Goal: Task Accomplishment & Management: Complete application form

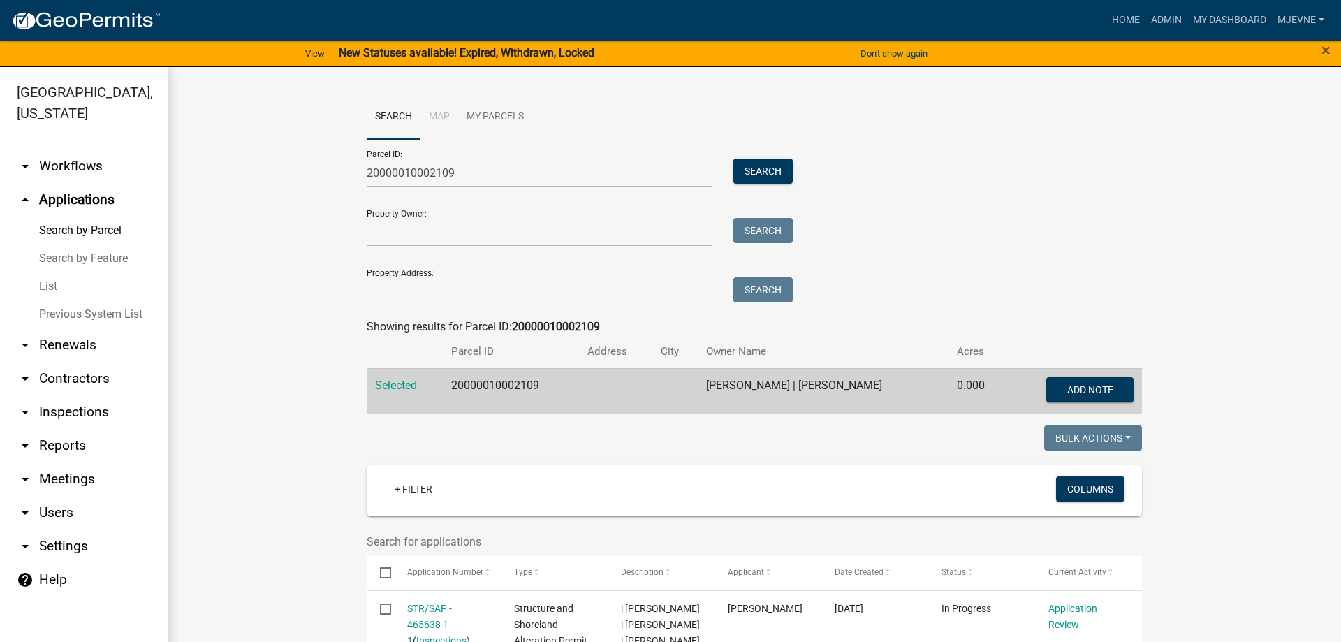
scroll to position [239, 0]
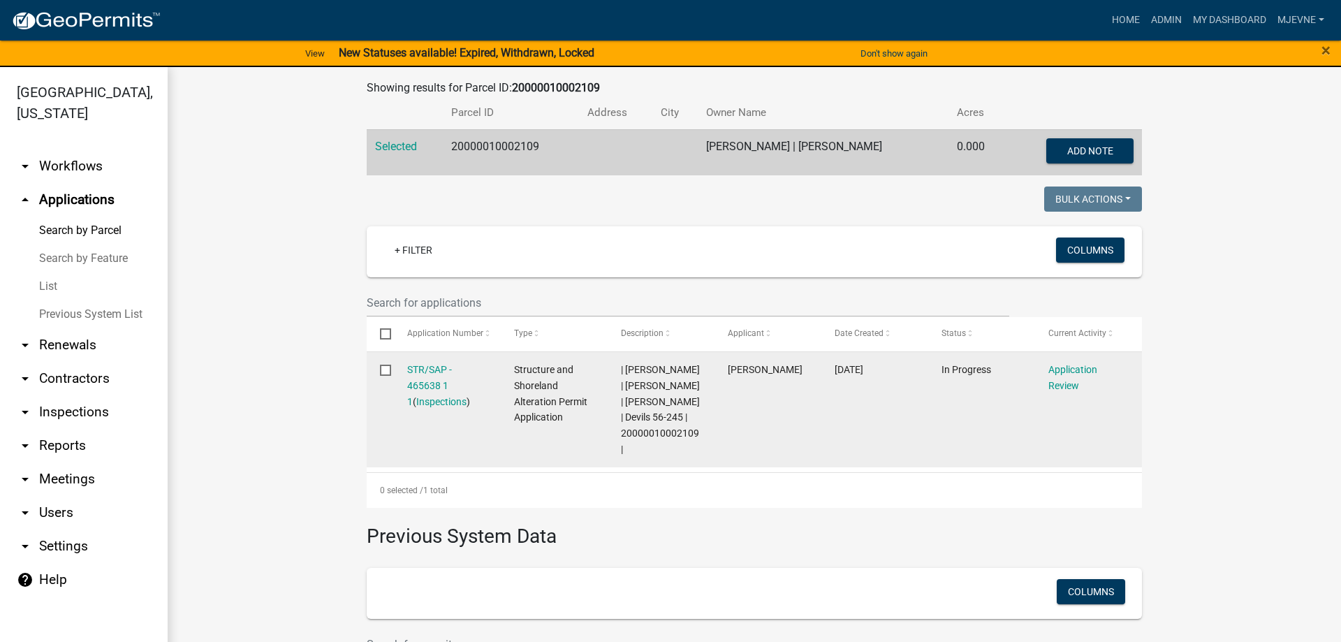
click at [504, 463] on datatable-body-cell "Structure and Shoreland Alteration Permit Application" at bounding box center [553, 409] width 107 height 115
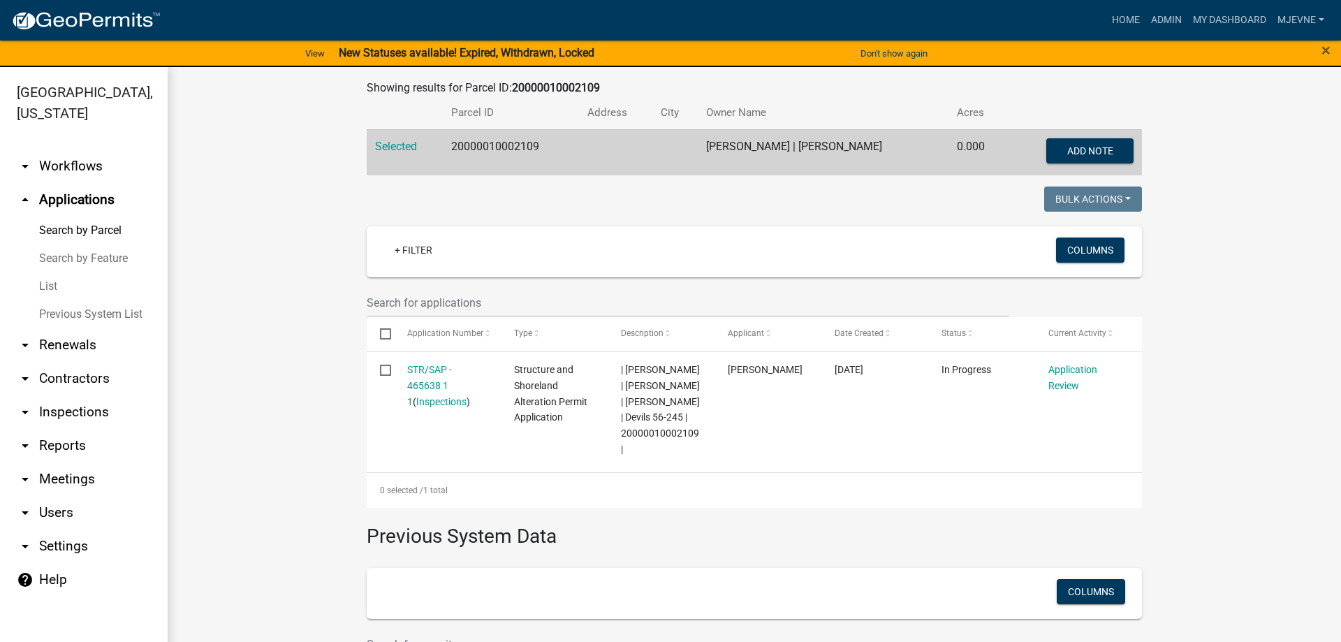
click at [63, 167] on link "arrow_drop_down Workflows" at bounding box center [84, 166] width 168 height 34
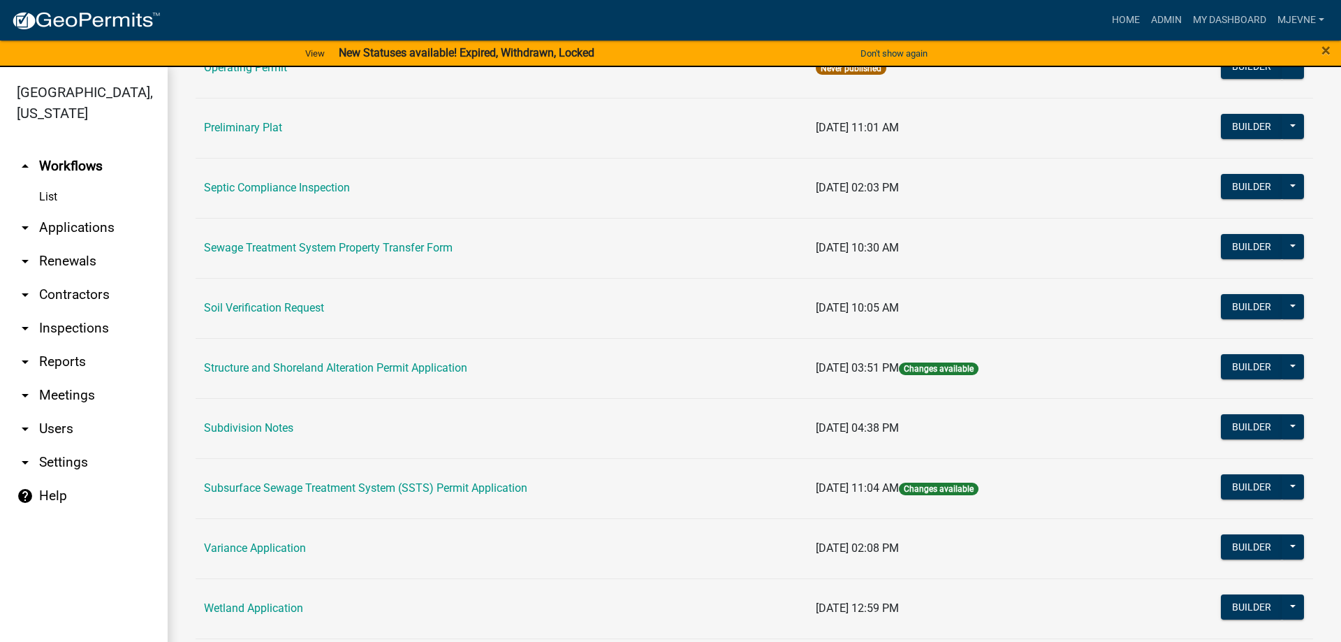
scroll to position [717, 0]
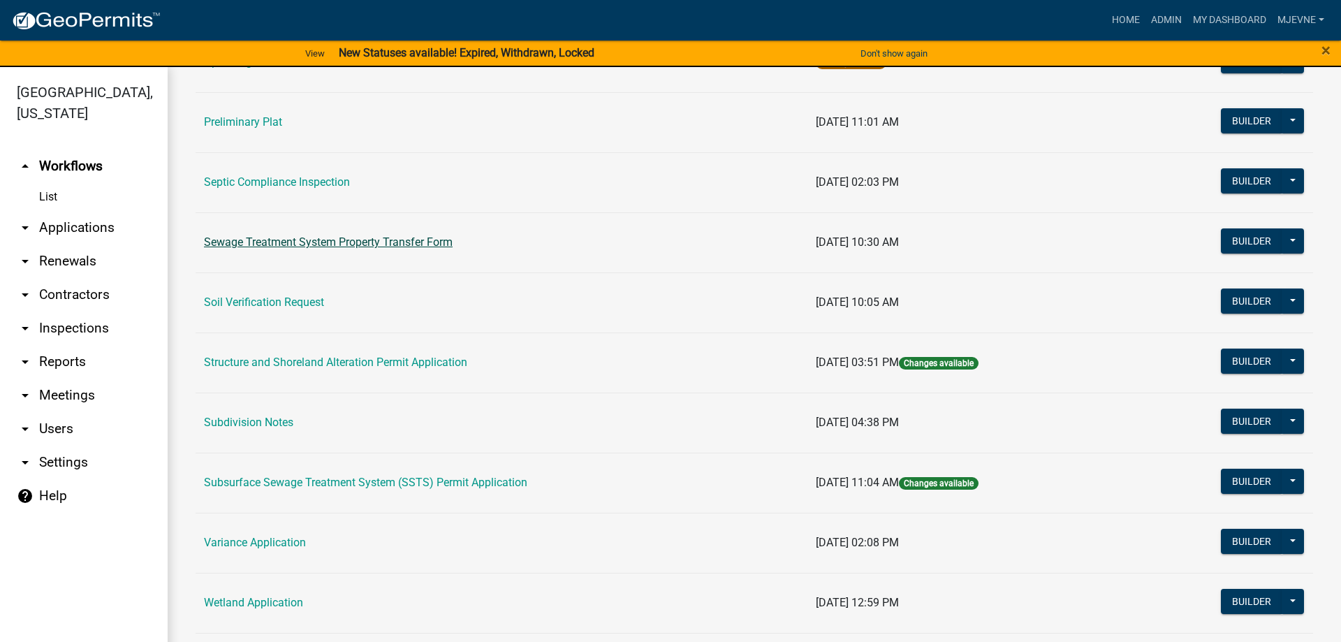
click at [360, 240] on link "Sewage Treatment System Property Transfer Form" at bounding box center [328, 241] width 249 height 13
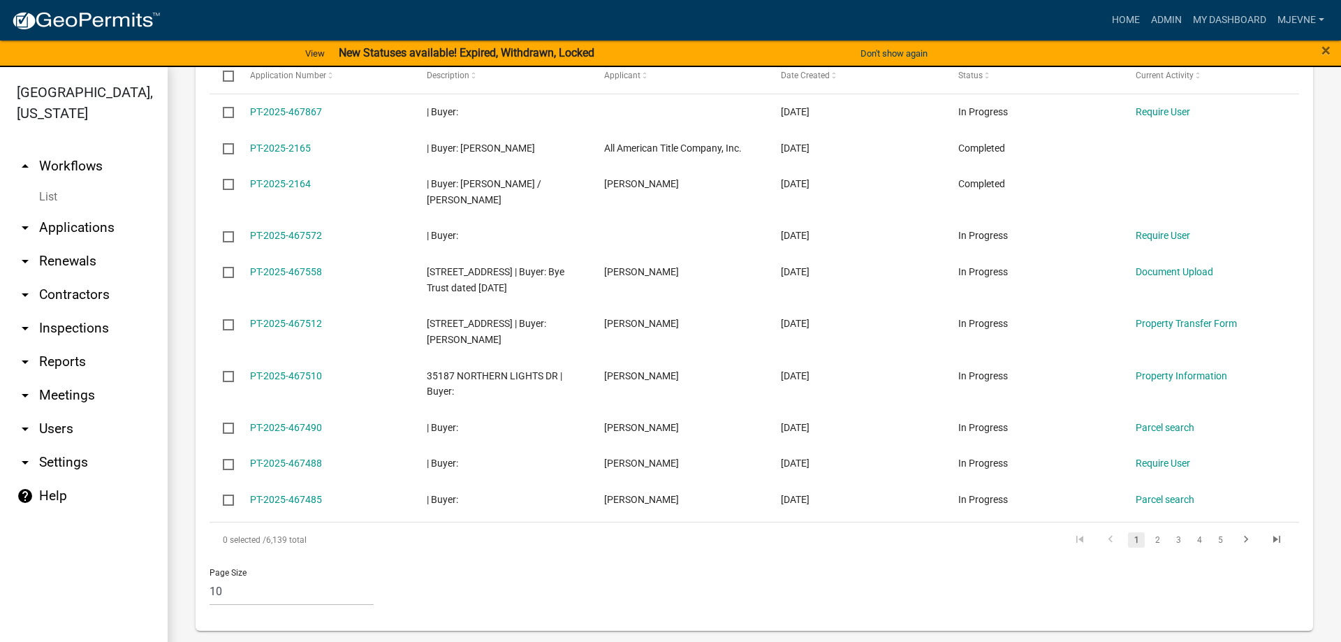
click at [97, 228] on link "arrow_drop_down Applications" at bounding box center [84, 228] width 168 height 34
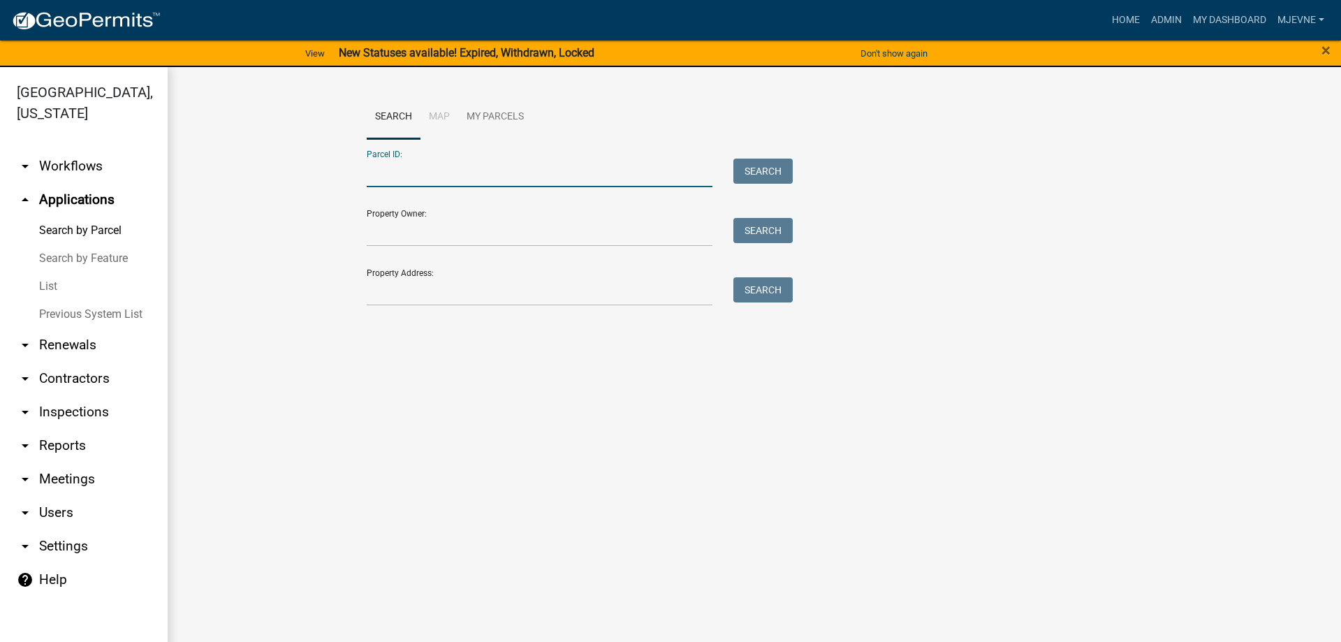
click at [418, 177] on input "Parcel ID:" at bounding box center [540, 173] width 346 height 29
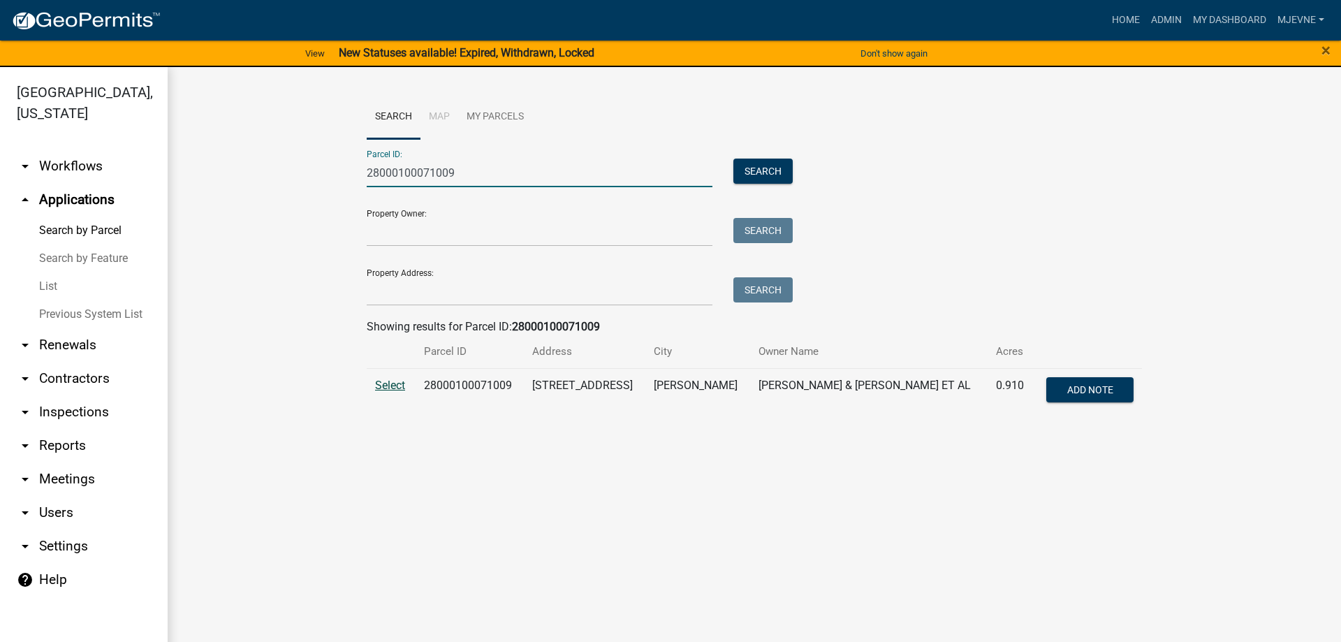
type input "28000100071009"
click at [387, 386] on span "Select" at bounding box center [390, 385] width 30 height 13
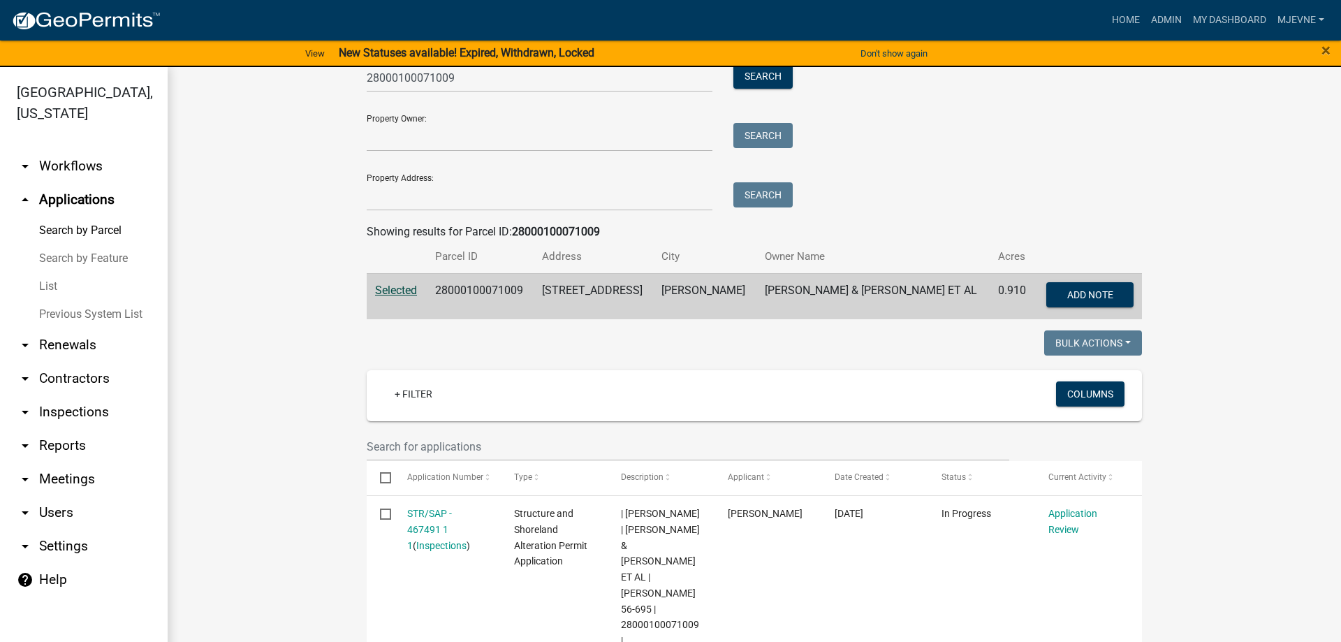
scroll to position [239, 0]
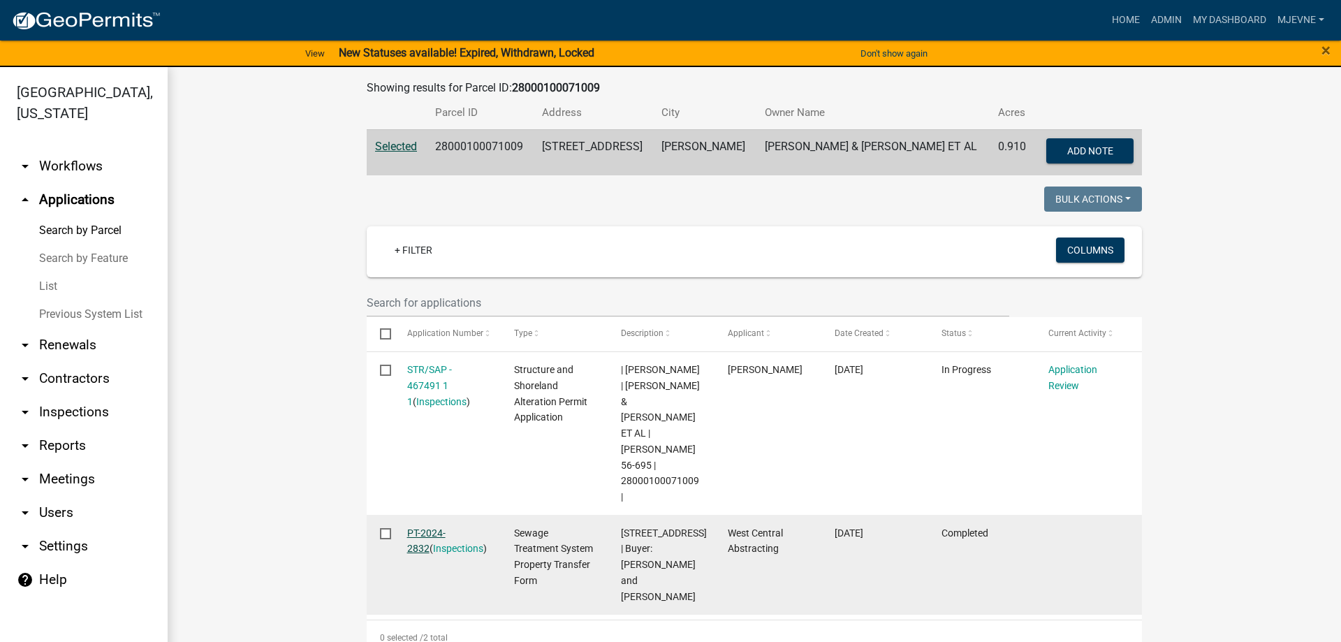
click at [437, 527] on link "PT-2024-2832" at bounding box center [426, 540] width 38 height 27
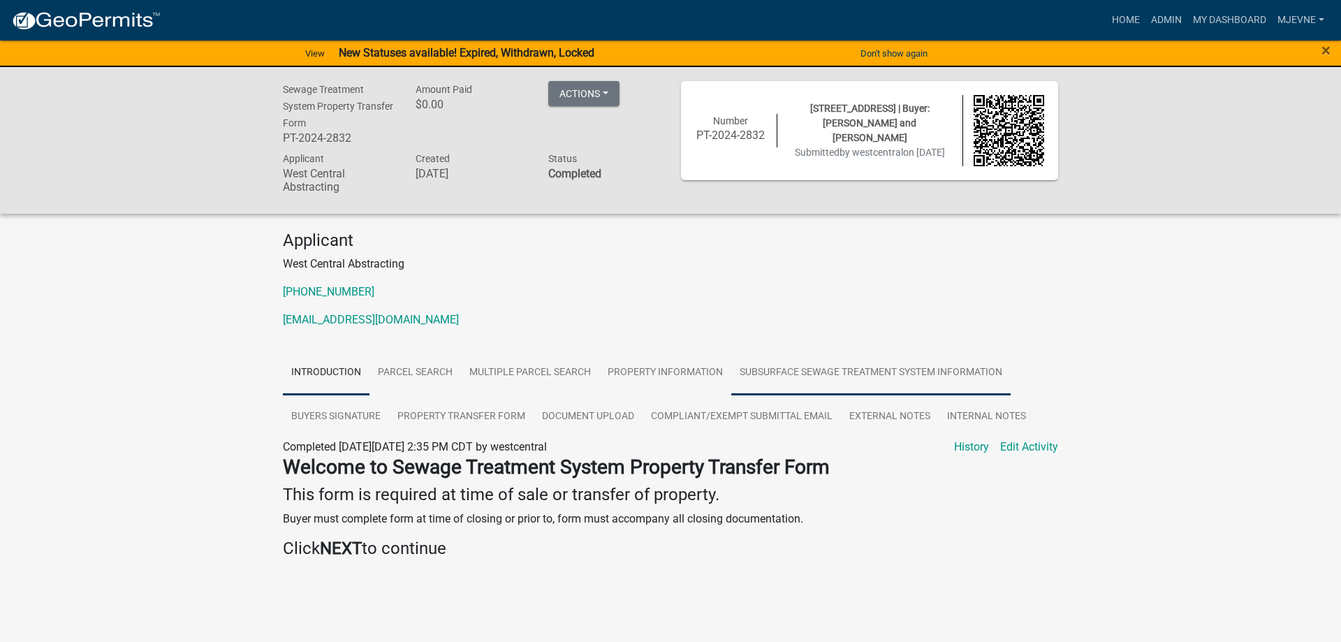
click at [852, 370] on link "Subsurface Sewage Treatment System Information" at bounding box center [870, 373] width 279 height 45
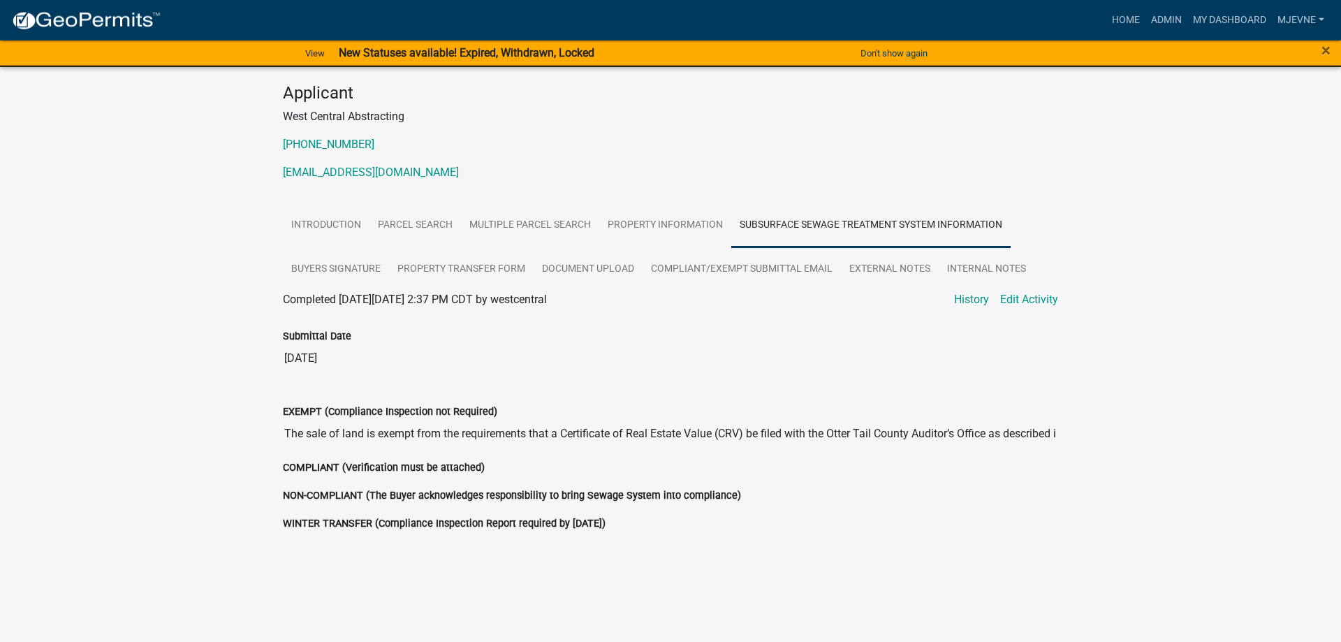
scroll to position [152, 0]
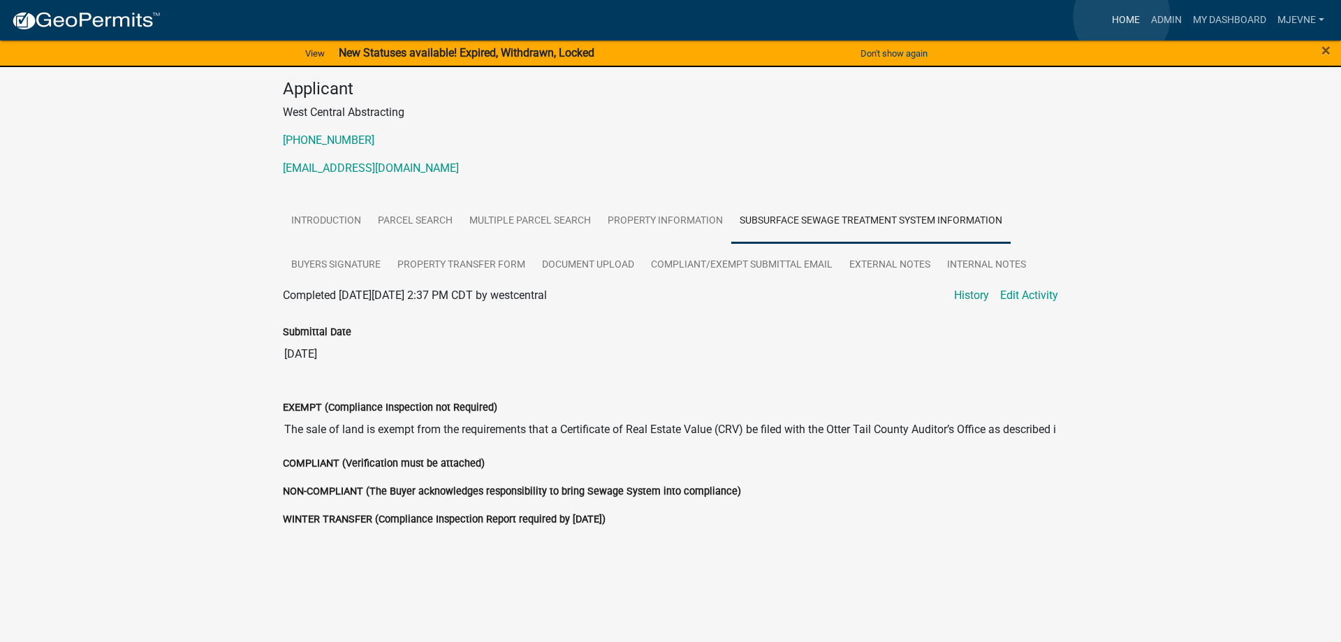
click at [1122, 17] on link "Home" at bounding box center [1125, 20] width 39 height 27
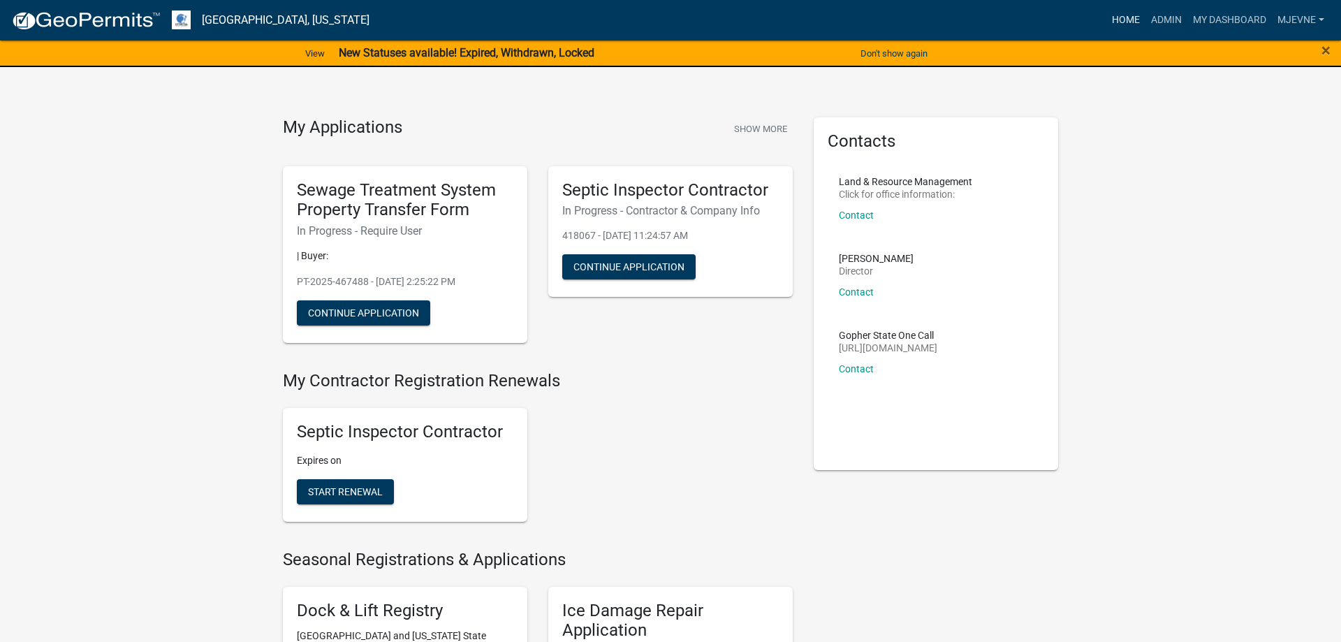
click at [1113, 18] on link "Home" at bounding box center [1125, 20] width 39 height 27
click at [1162, 22] on link "Admin" at bounding box center [1167, 20] width 42 height 27
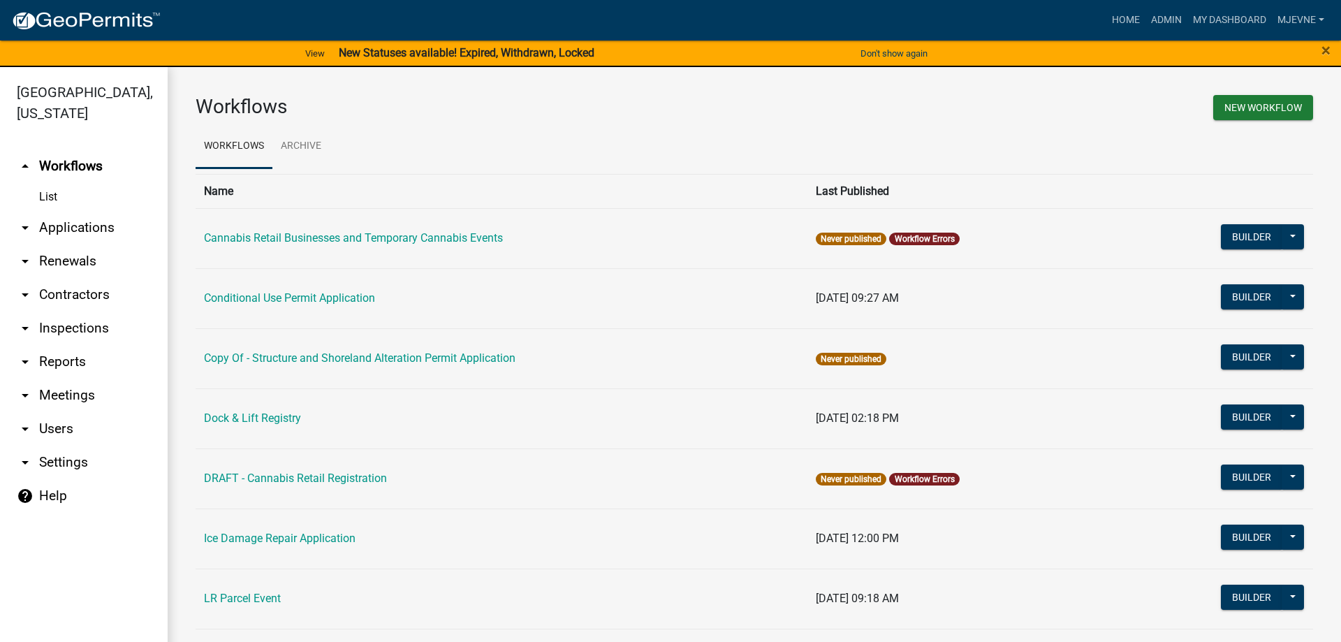
click at [67, 227] on link "arrow_drop_down Applications" at bounding box center [84, 228] width 168 height 34
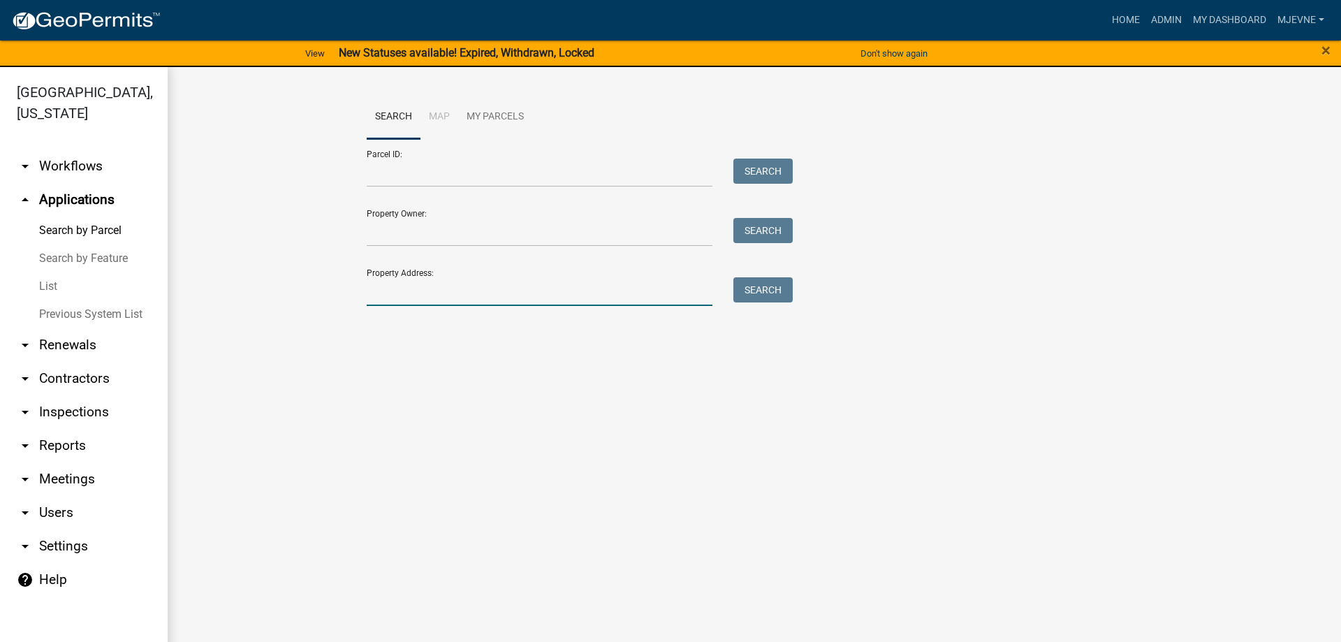
click at [394, 297] on input "Property Address:" at bounding box center [540, 291] width 346 height 29
type input "23799"
click at [769, 300] on button "Search" at bounding box center [762, 289] width 59 height 25
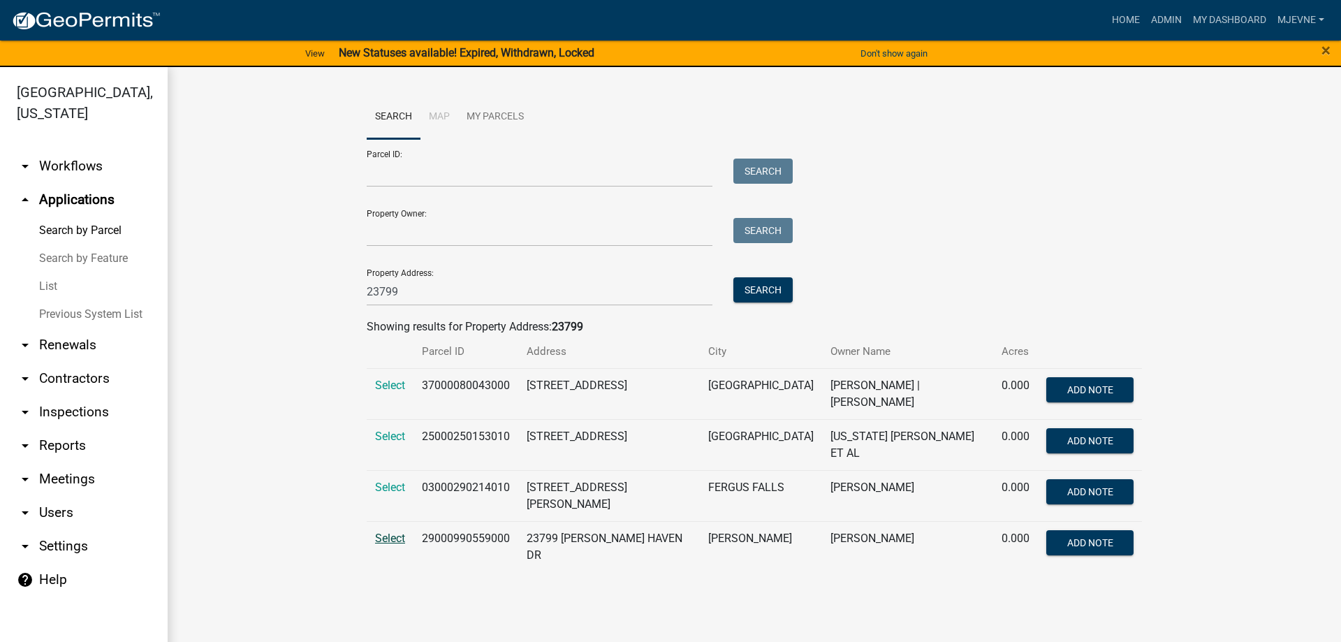
click at [389, 532] on span "Select" at bounding box center [390, 538] width 30 height 13
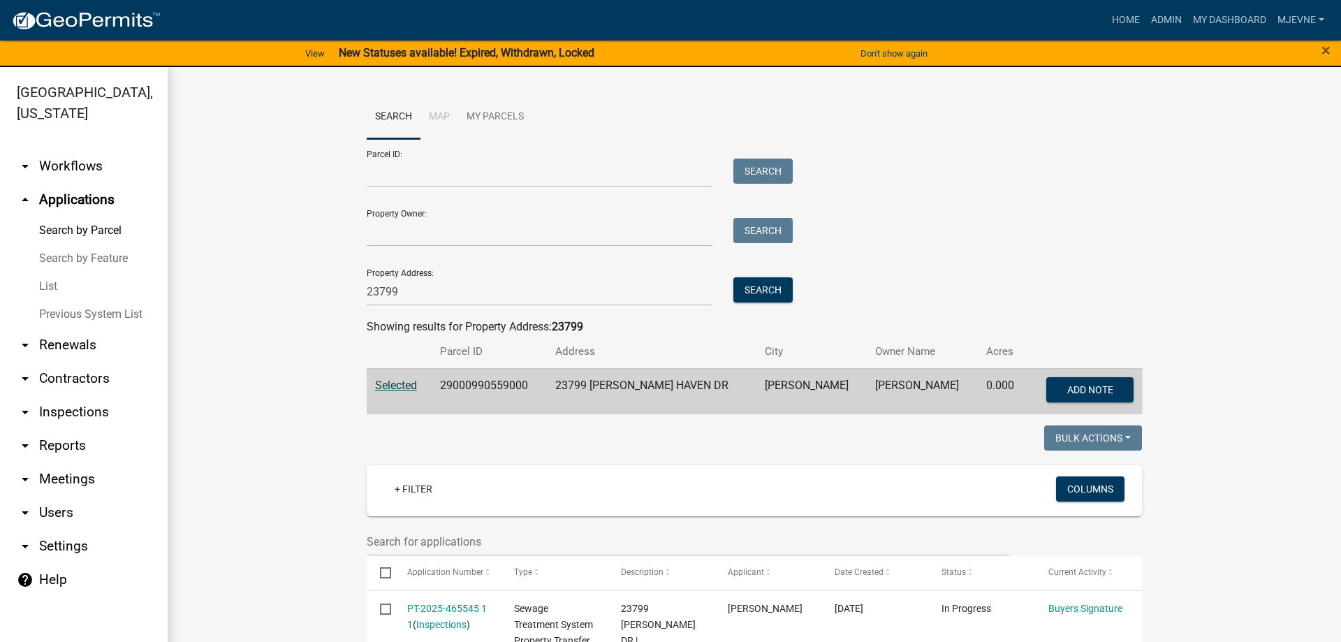
scroll to position [159, 0]
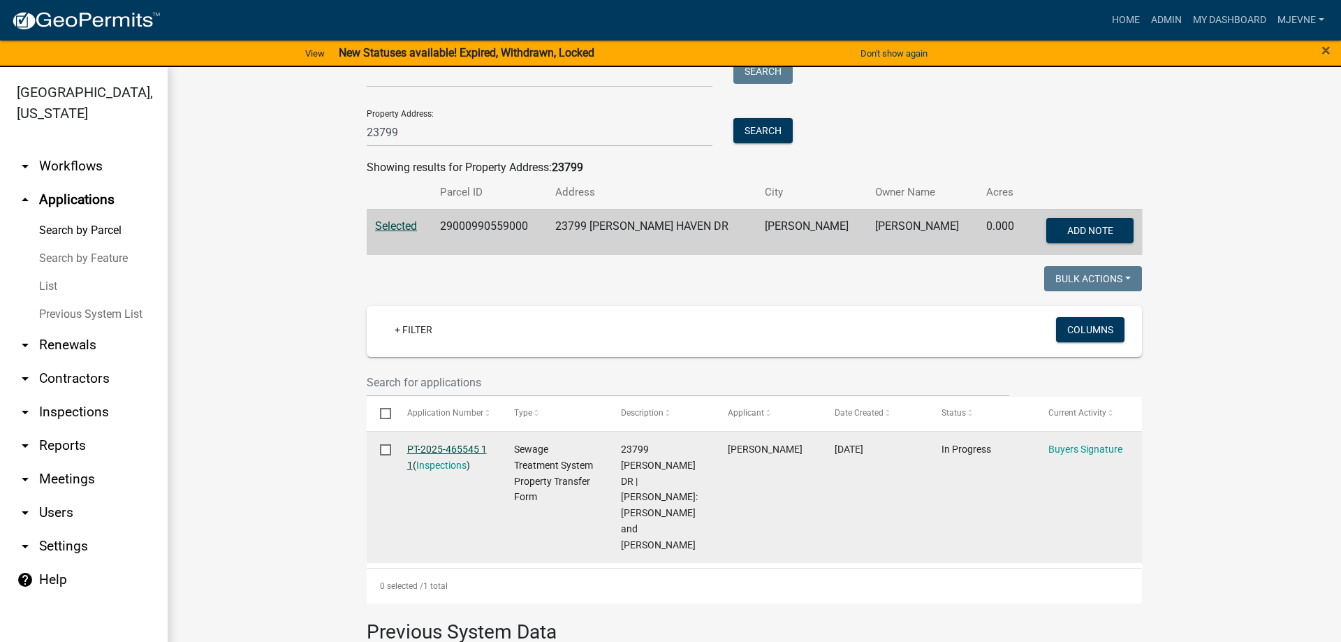
click at [433, 450] on link "PT-2025-465545 1 1" at bounding box center [447, 457] width 80 height 27
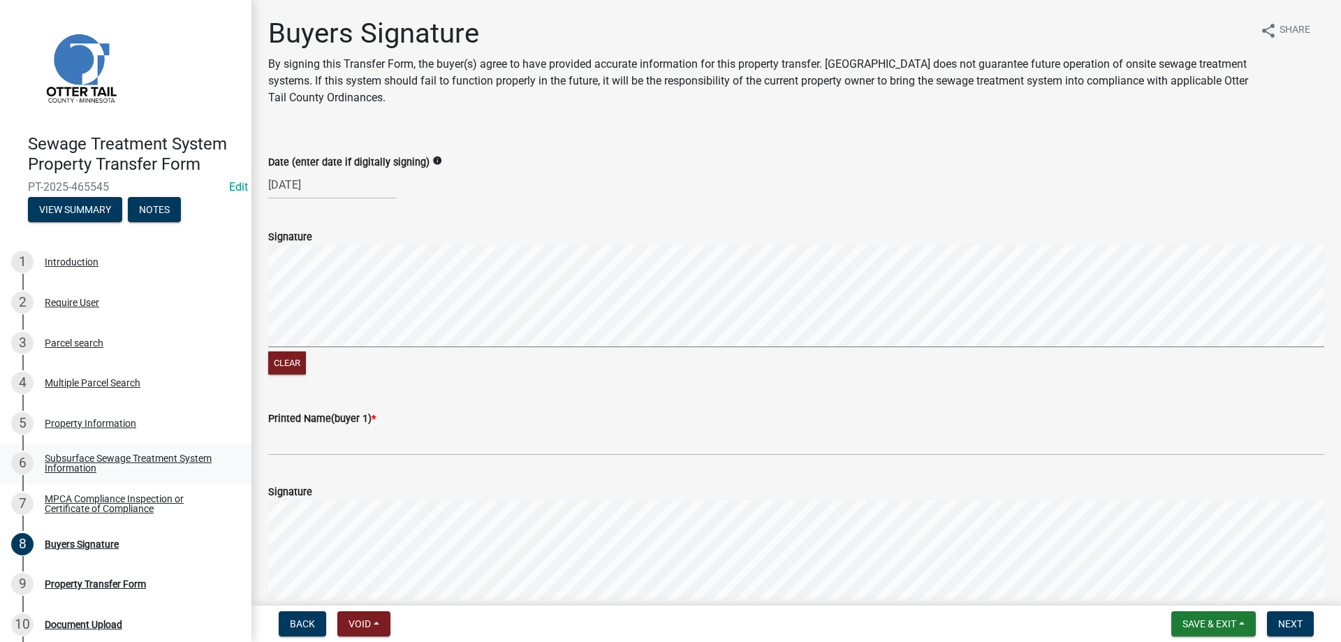
click at [78, 464] on div "Subsurface Sewage Treatment System Information" at bounding box center [137, 463] width 184 height 20
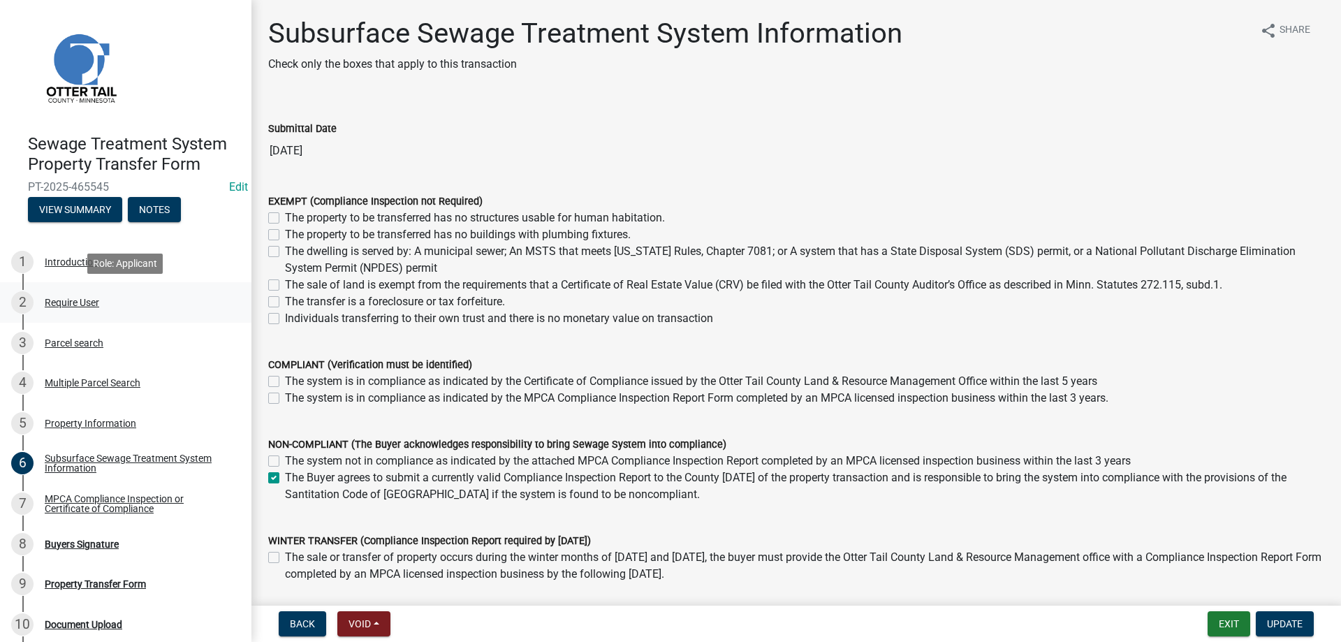
click at [58, 305] on div "Require User" at bounding box center [72, 303] width 54 height 10
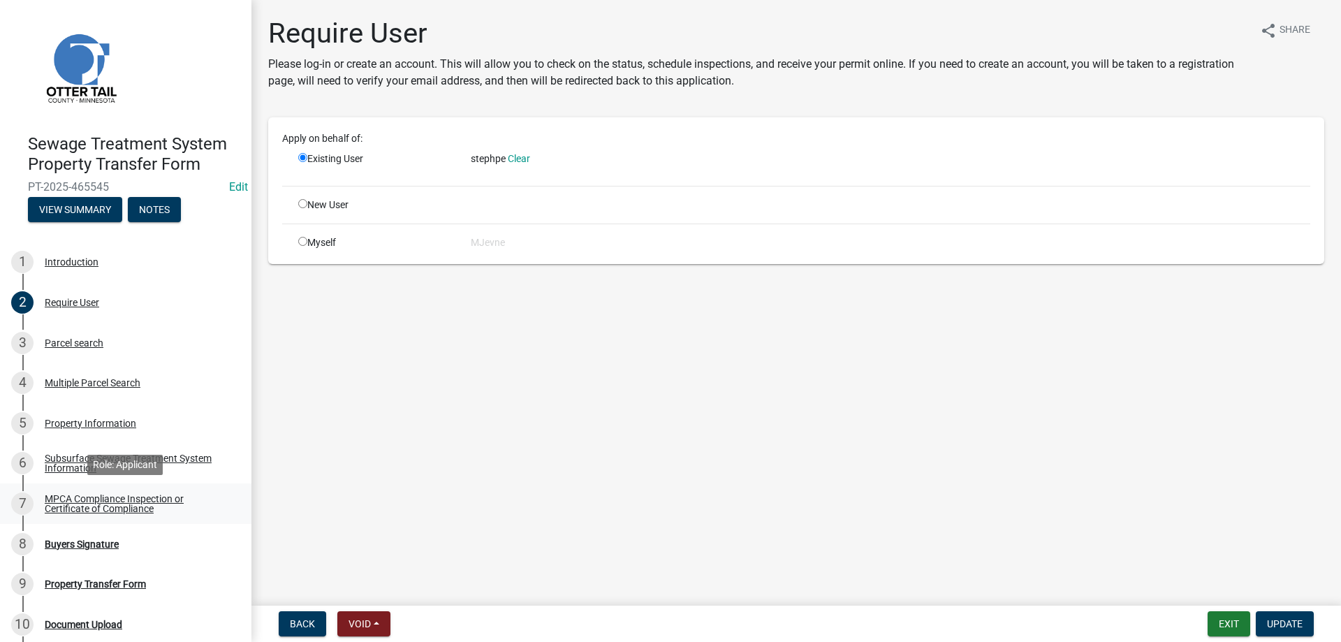
click at [69, 504] on div "MPCA Compliance Inspection or Certificate of Compliance" at bounding box center [137, 504] width 184 height 20
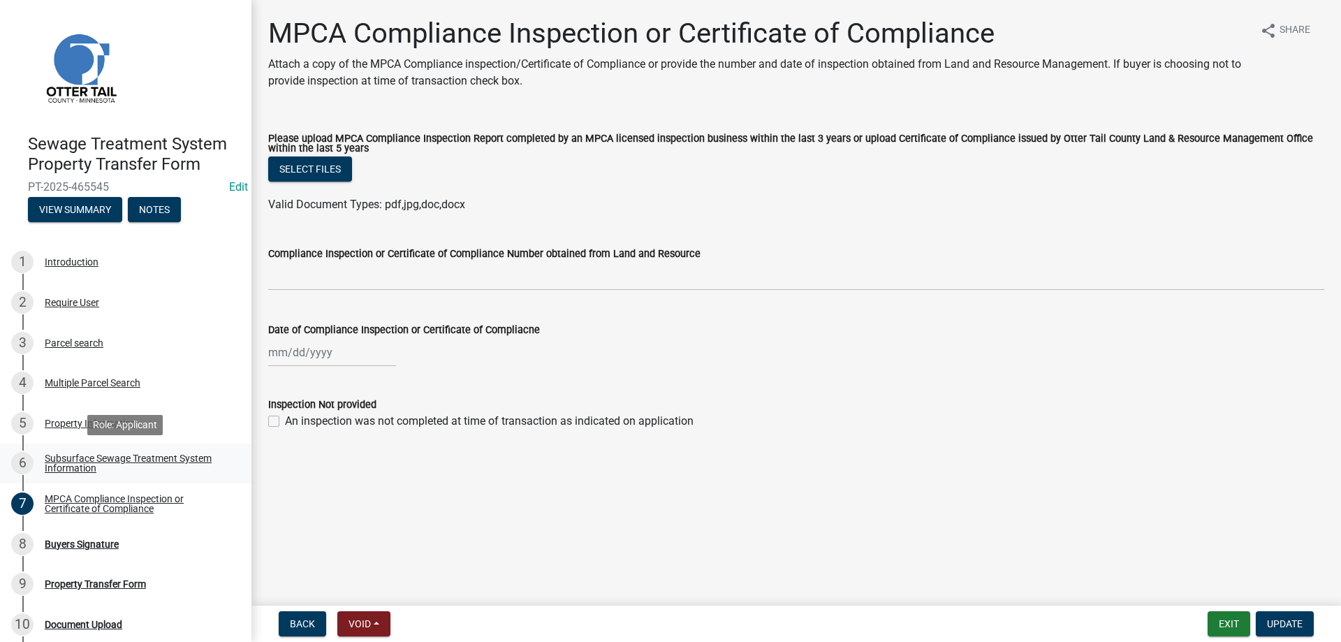
click at [77, 459] on div "Subsurface Sewage Treatment System Information" at bounding box center [137, 463] width 184 height 20
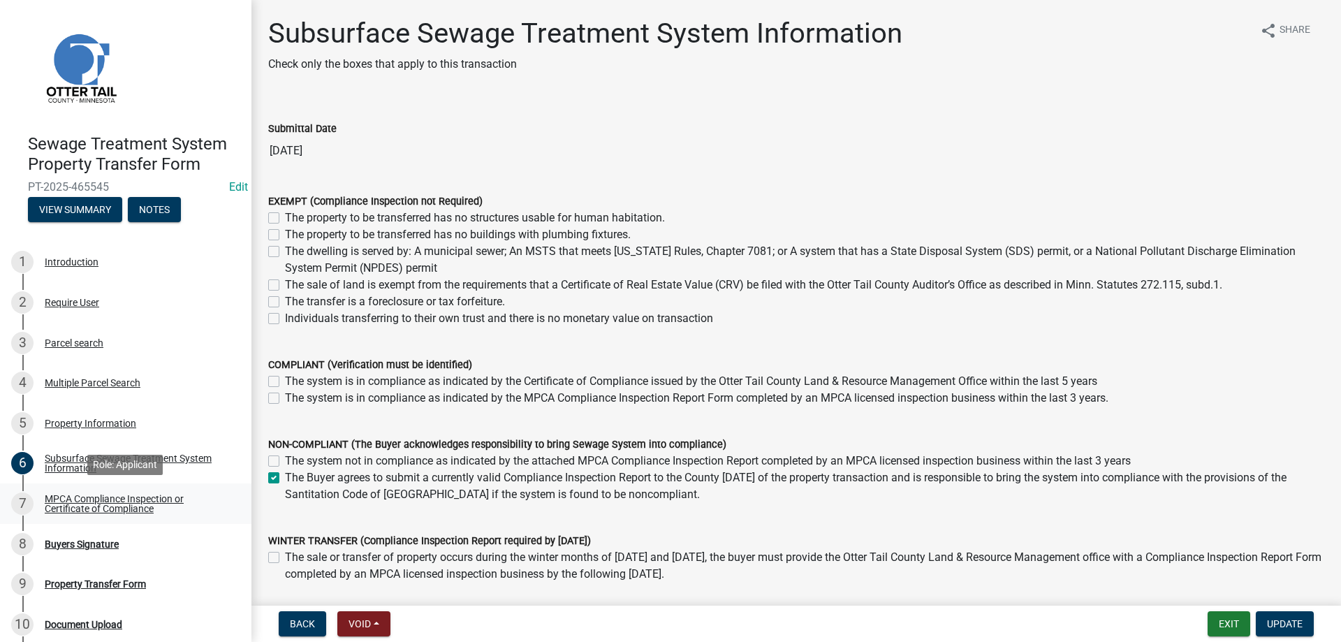
click at [78, 506] on div "MPCA Compliance Inspection or Certificate of Compliance" at bounding box center [137, 504] width 184 height 20
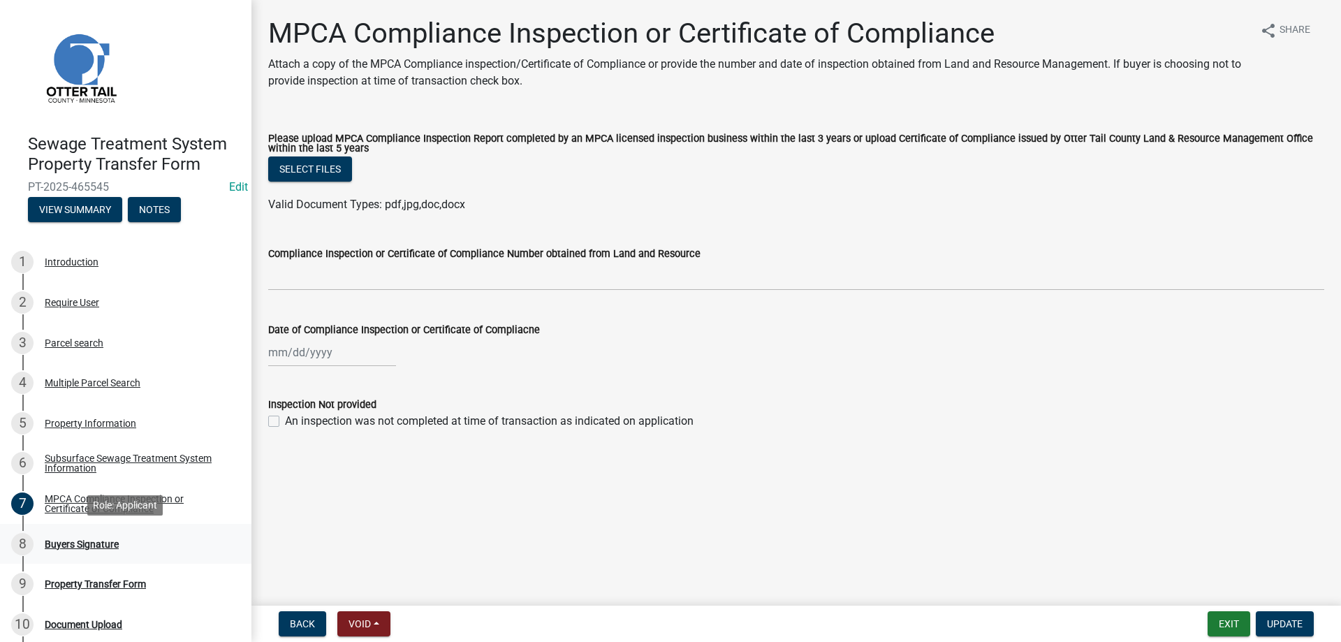
click at [69, 543] on div "Buyers Signature" at bounding box center [82, 544] width 74 height 10
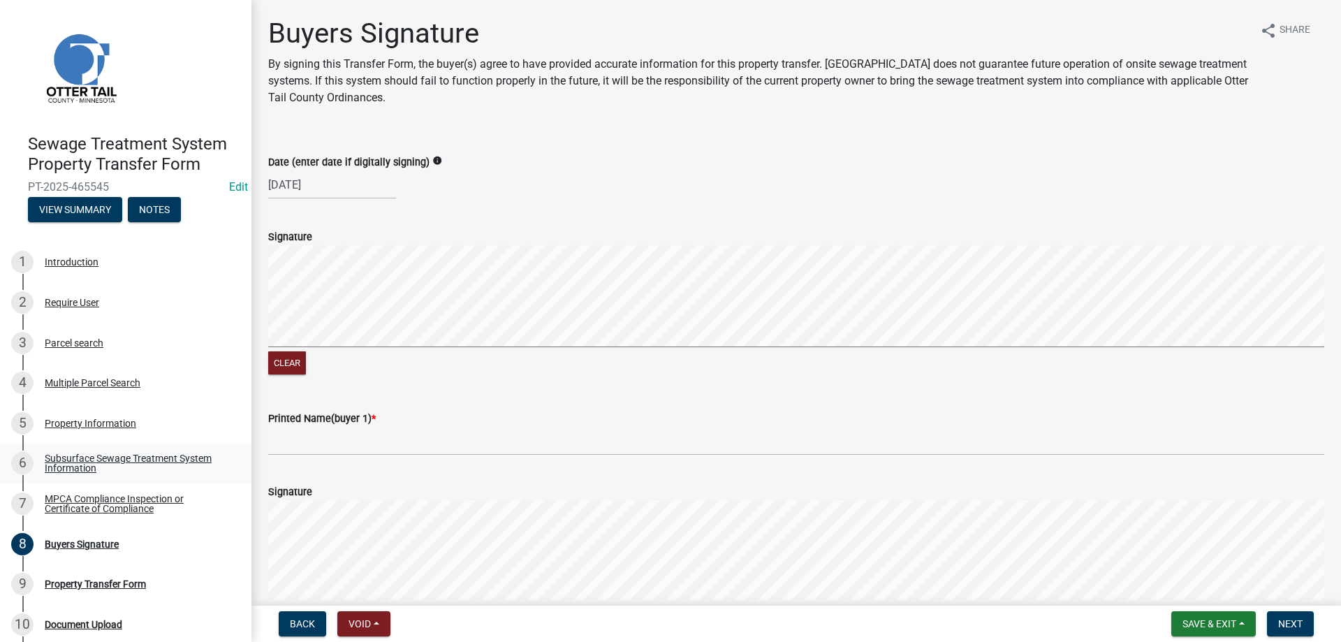
click at [86, 464] on div "Subsurface Sewage Treatment System Information" at bounding box center [137, 463] width 184 height 20
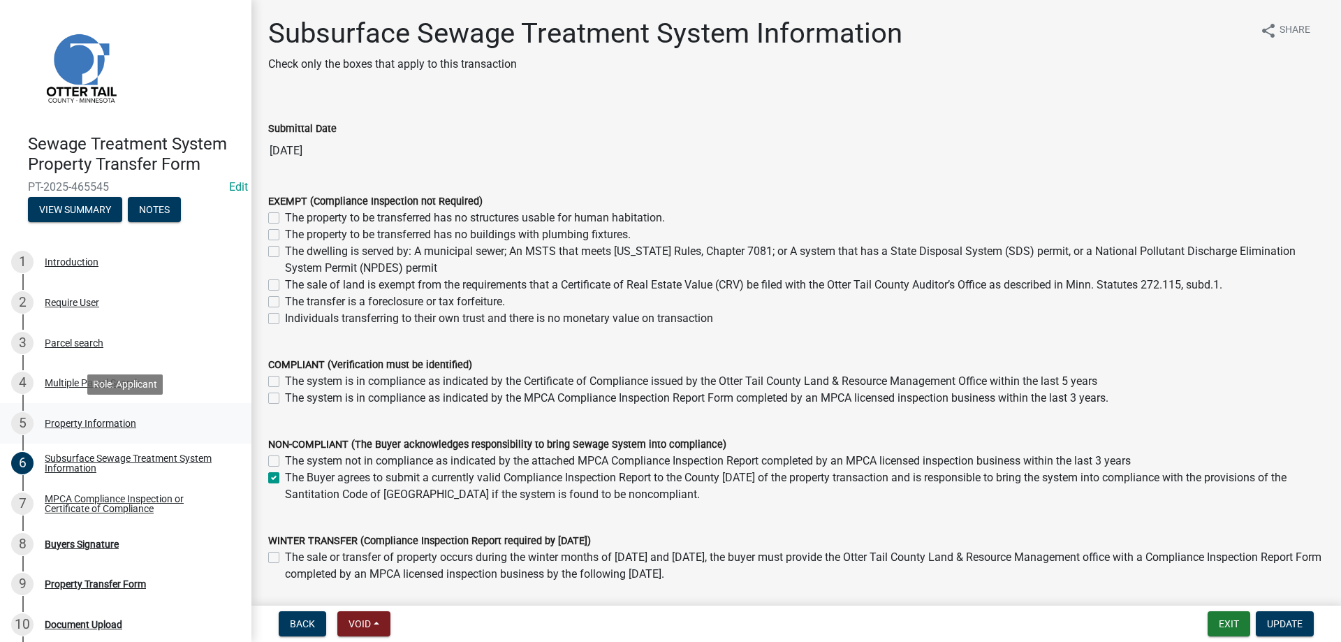
click at [64, 423] on div "Property Information" at bounding box center [91, 423] width 92 height 10
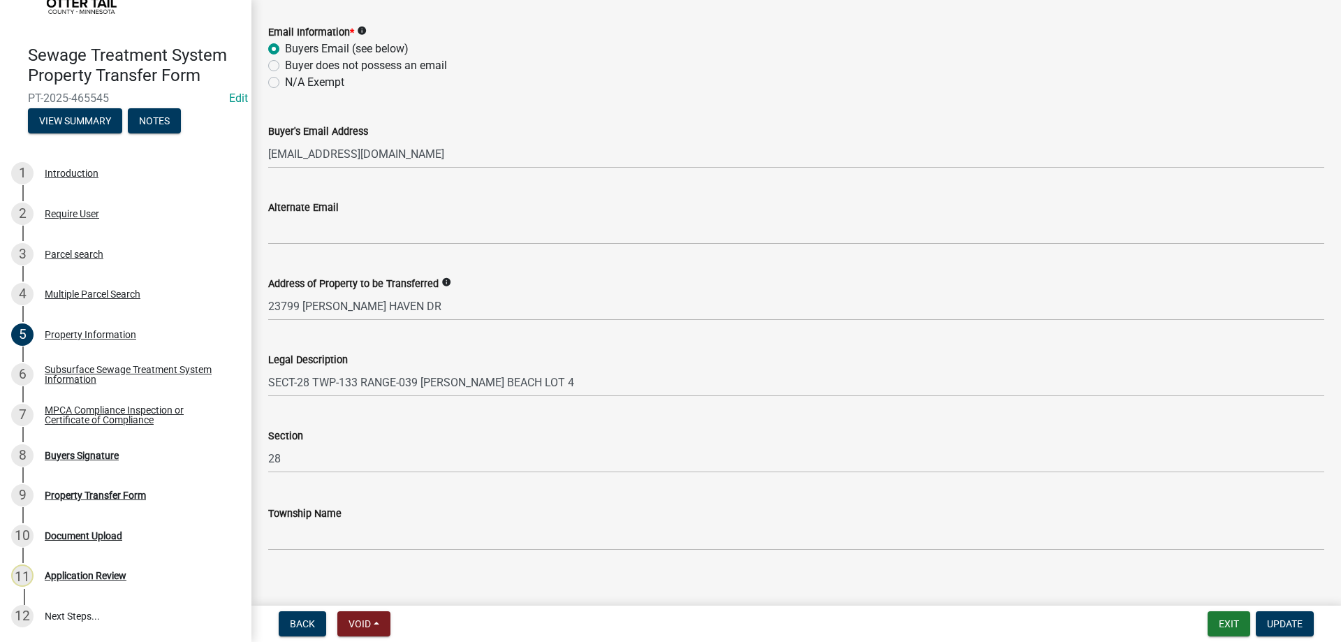
scroll to position [620, 0]
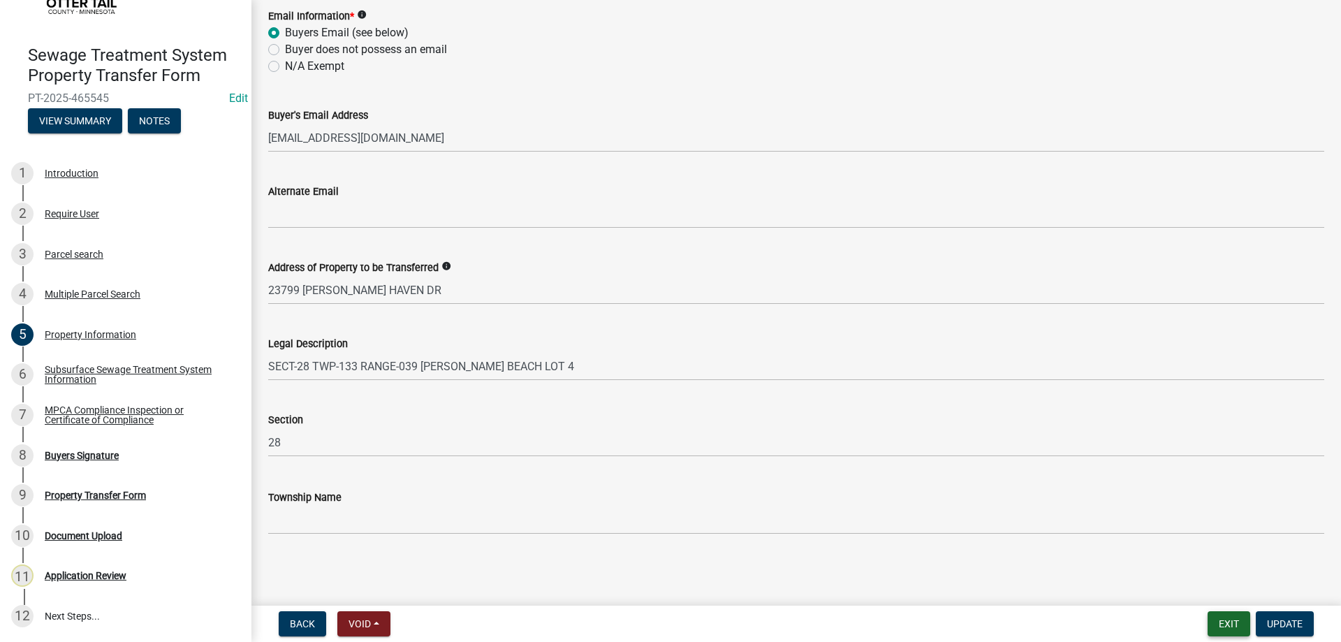
click at [1220, 621] on button "Exit" at bounding box center [1229, 623] width 43 height 25
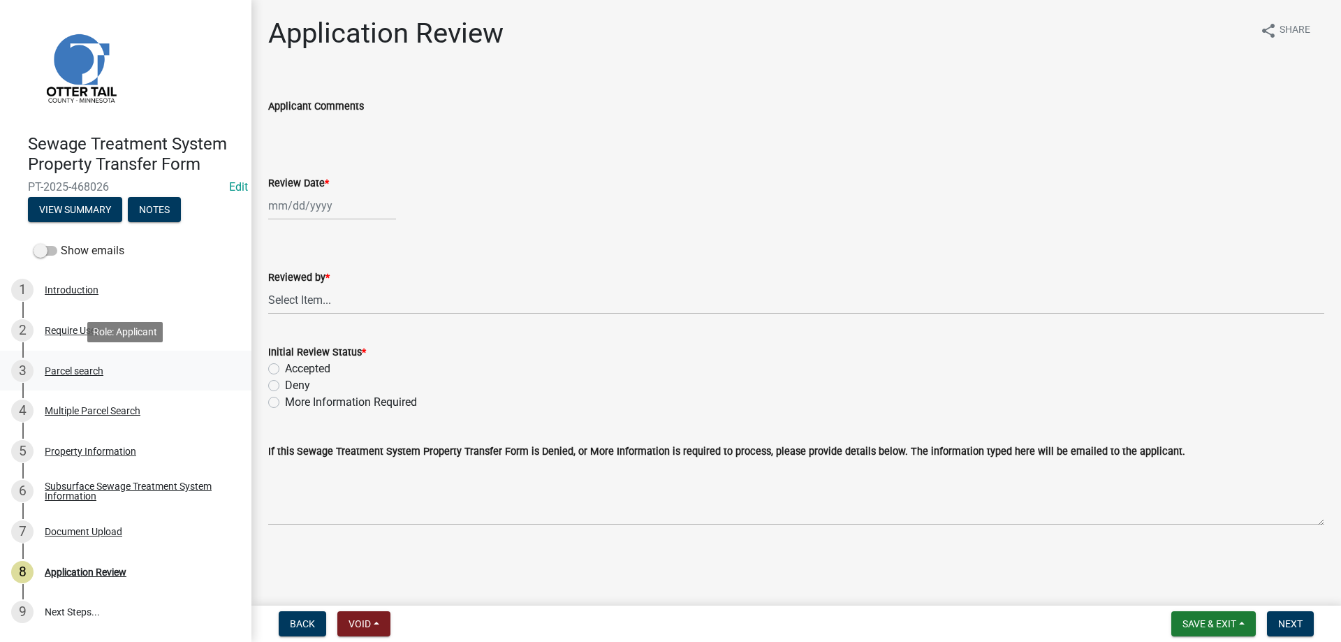
click at [59, 370] on div "Parcel search" at bounding box center [74, 371] width 59 height 10
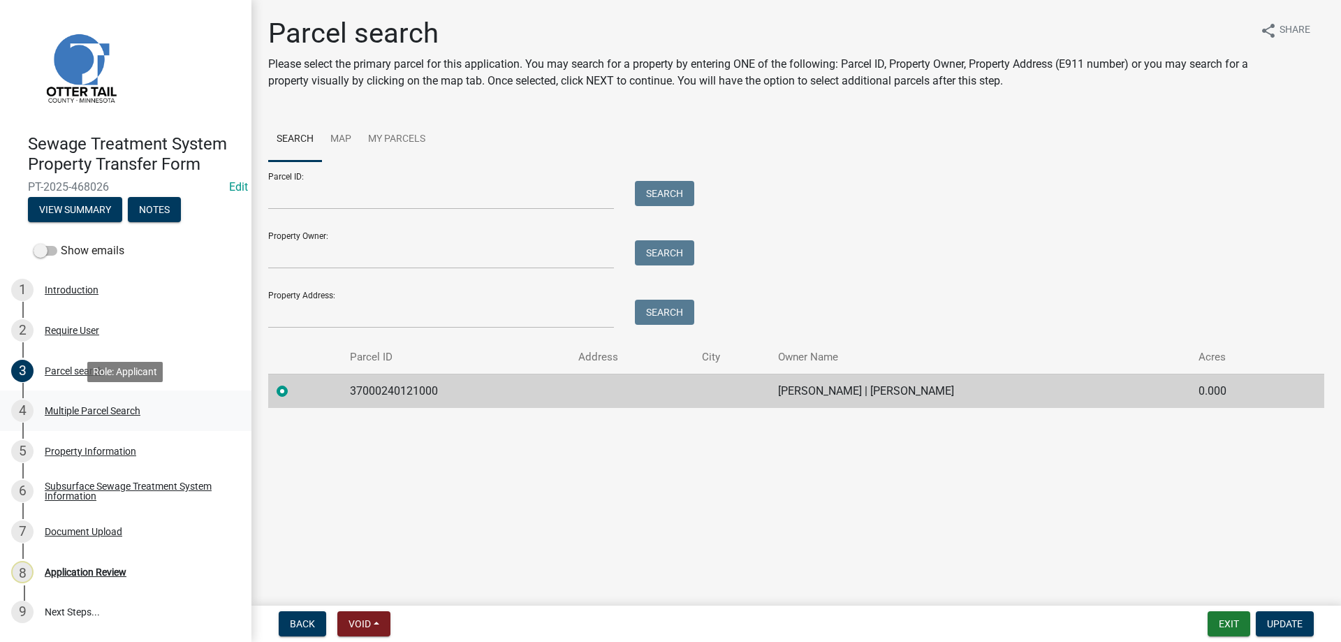
click at [70, 411] on div "Multiple Parcel Search" at bounding box center [93, 411] width 96 height 10
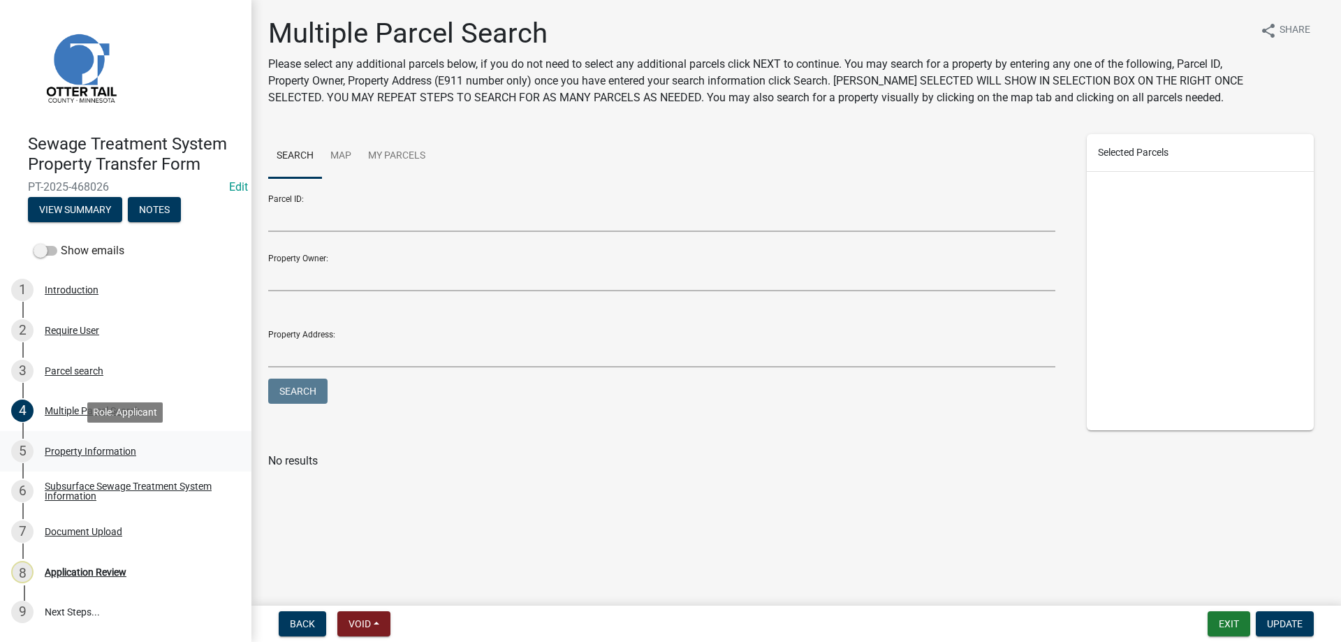
click at [66, 448] on div "Property Information" at bounding box center [91, 451] width 92 height 10
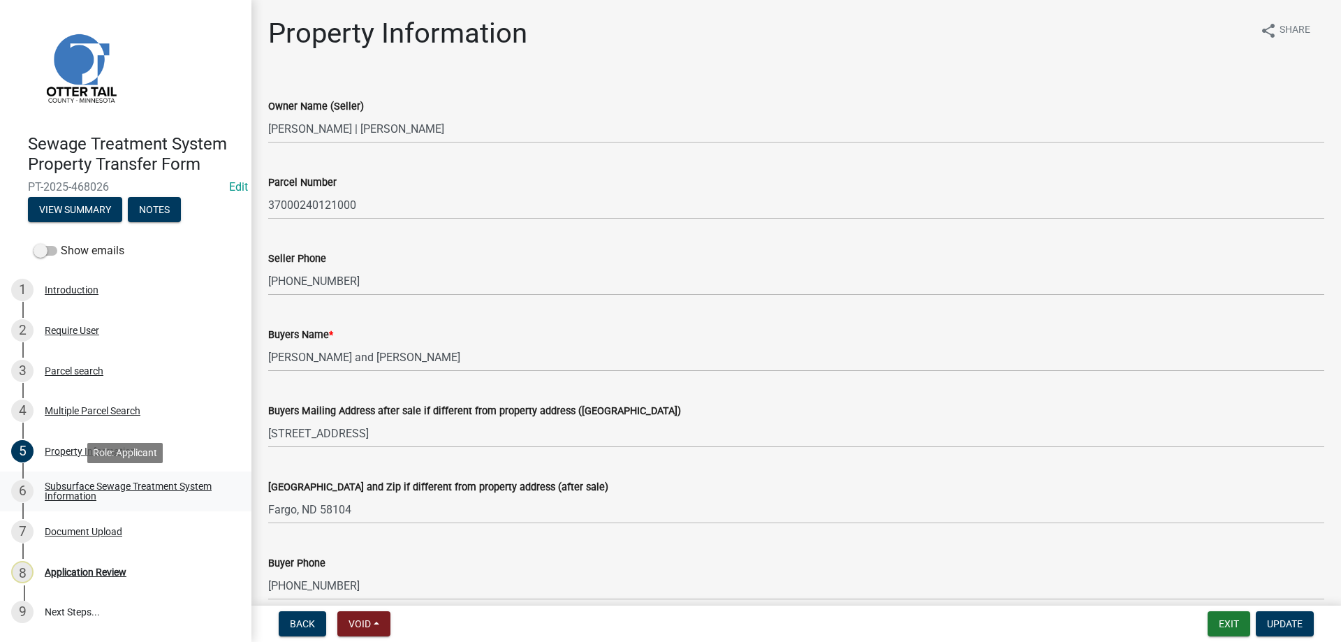
click at [66, 494] on div "Subsurface Sewage Treatment System Information" at bounding box center [137, 491] width 184 height 20
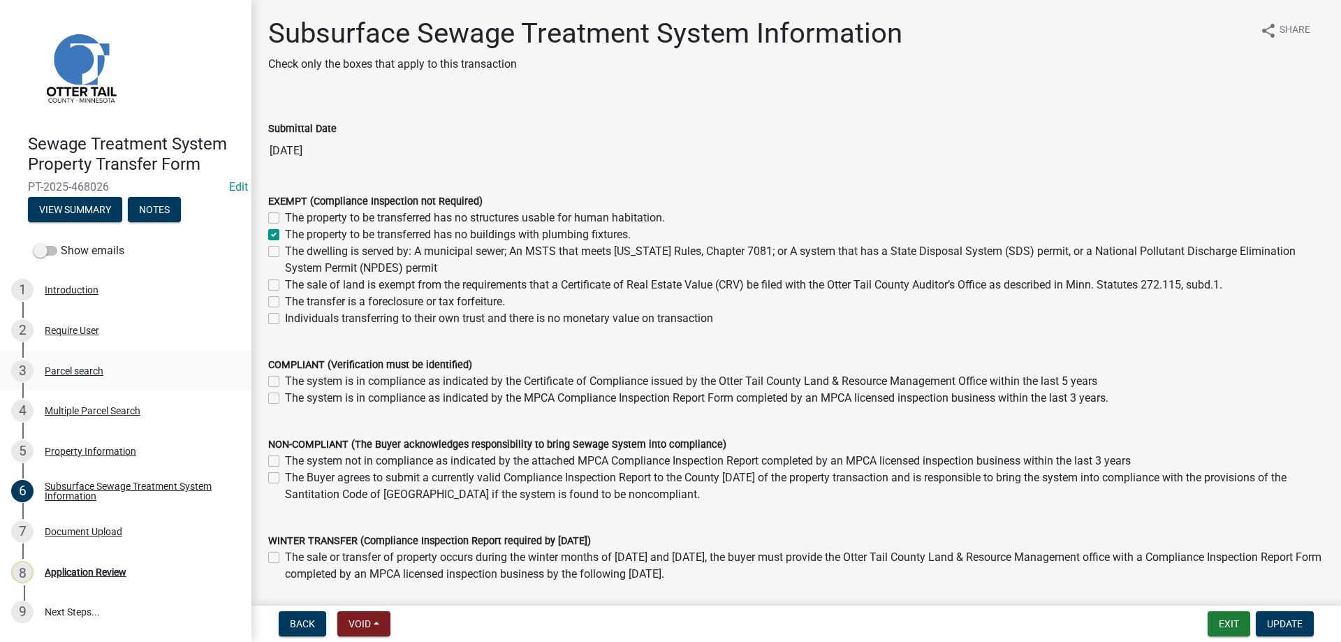
click at [62, 366] on div "Parcel search" at bounding box center [74, 371] width 59 height 10
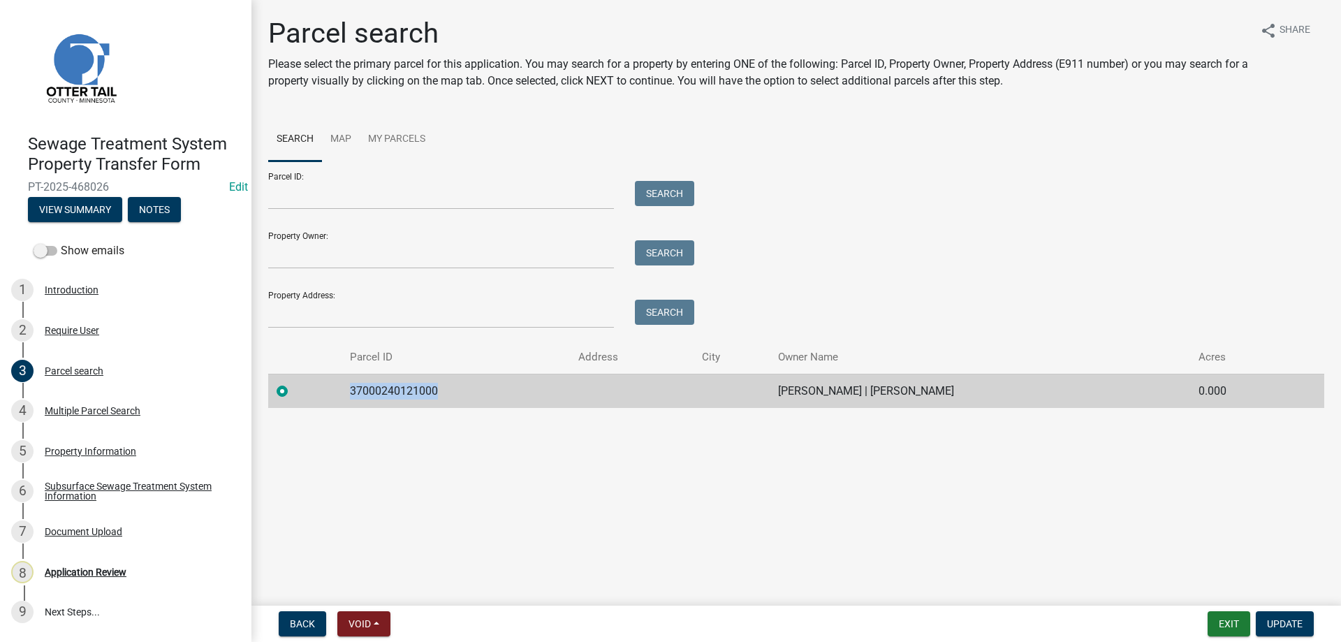
drag, startPoint x: 444, startPoint y: 391, endPoint x: 344, endPoint y: 389, distance: 99.2
click at [344, 389] on td "37000240121000" at bounding box center [456, 391] width 228 height 34
copy td "37000240121000"
click at [81, 576] on div "Application Review" at bounding box center [86, 572] width 82 height 10
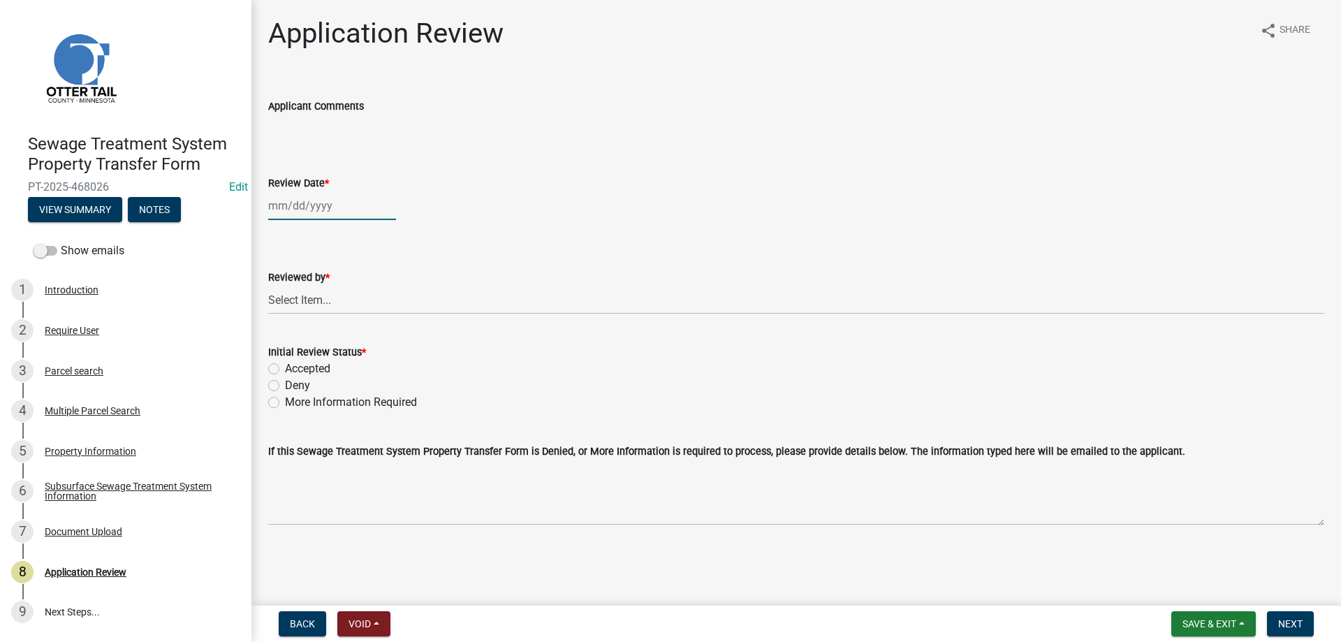
click at [313, 204] on input "Review Date *" at bounding box center [332, 205] width 128 height 29
select select "8"
select select "2025"
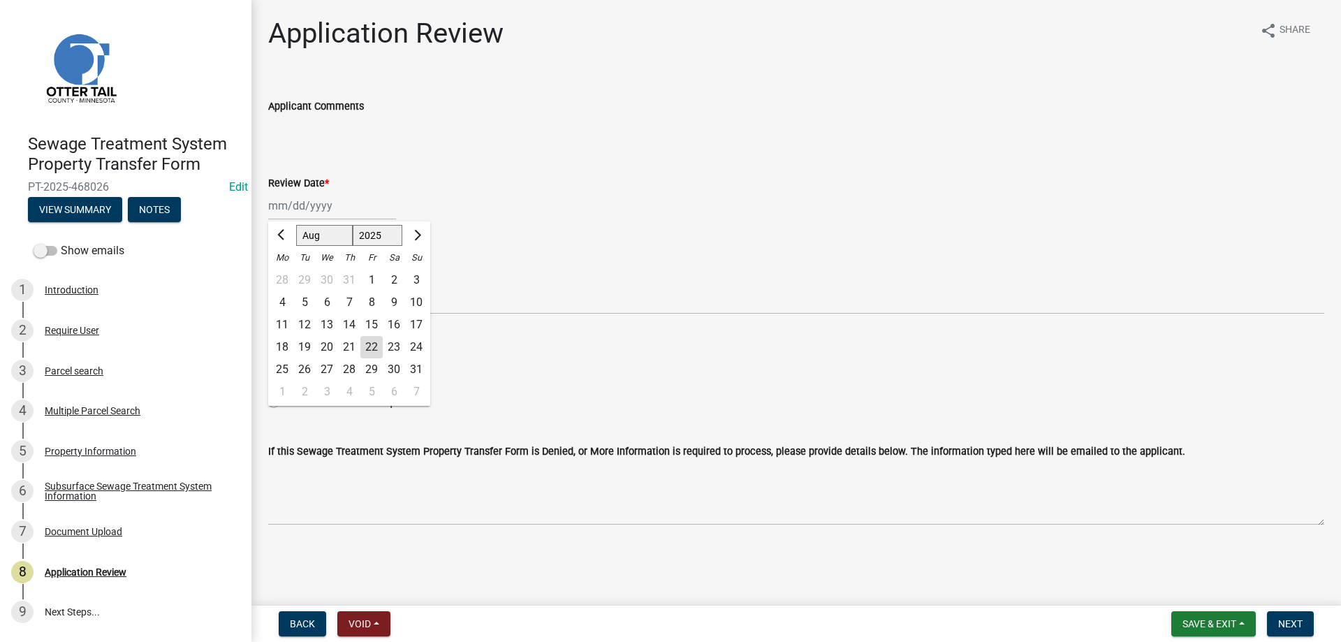
click at [374, 343] on div "22" at bounding box center [371, 347] width 22 height 22
type input "[DATE]"
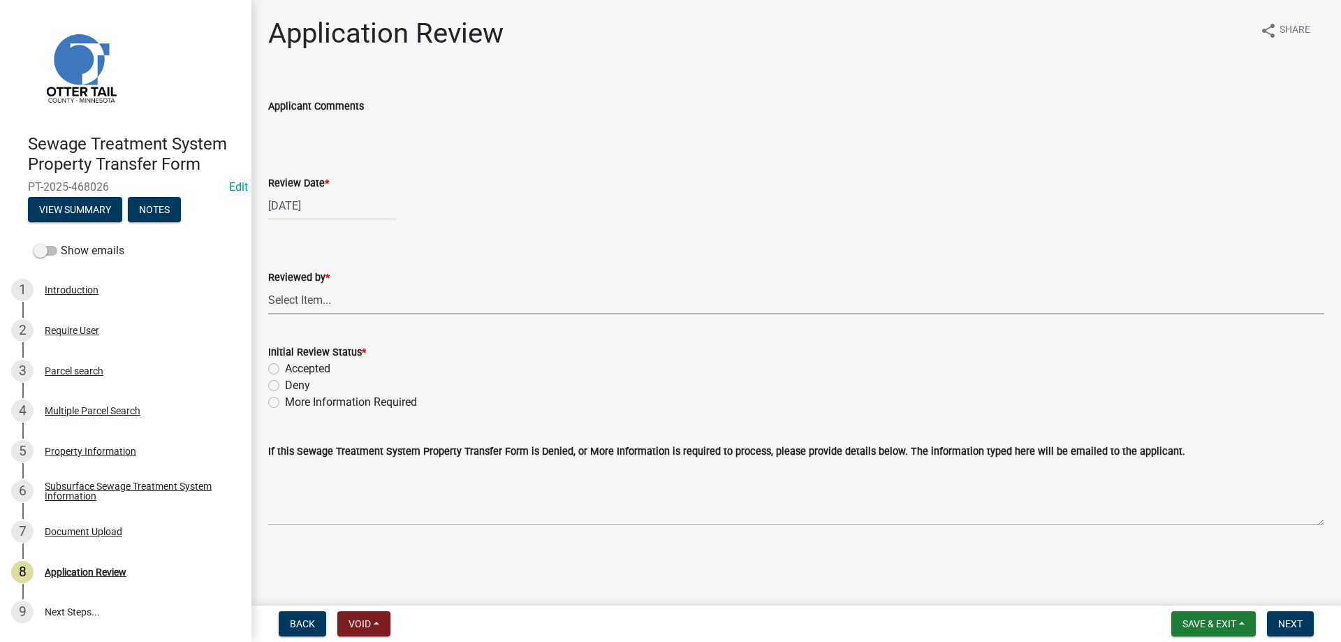
click at [268, 286] on select "Select Item... Alexis Newark Amy Busko Andrea Perales Brittany Tollefson Christ…" at bounding box center [796, 300] width 1056 height 29
click option "[PERSON_NAME]" at bounding box center [0, 0] width 0 height 0
select select "b4c12476-3918-4c31-b34d-126d47b866fd"
click at [285, 369] on label "Accepted" at bounding box center [307, 368] width 45 height 17
click at [285, 369] on input "Accepted" at bounding box center [289, 364] width 9 height 9
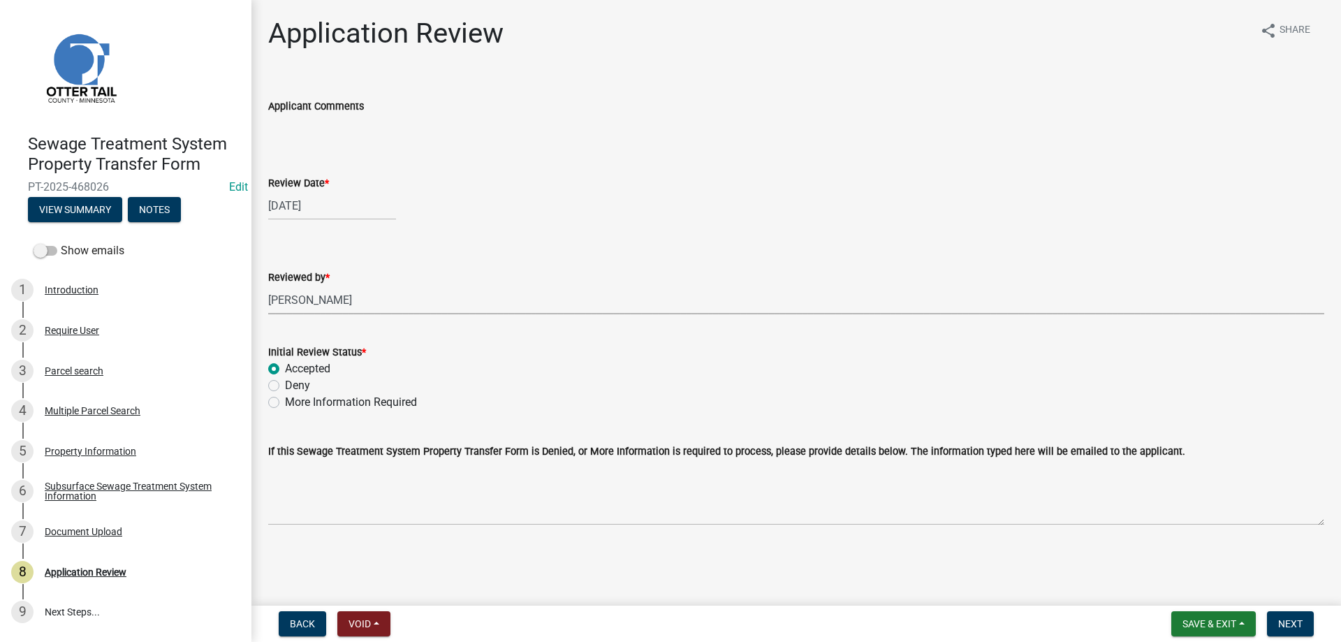
radio input "true"
click at [1286, 623] on span "Next" at bounding box center [1290, 623] width 24 height 11
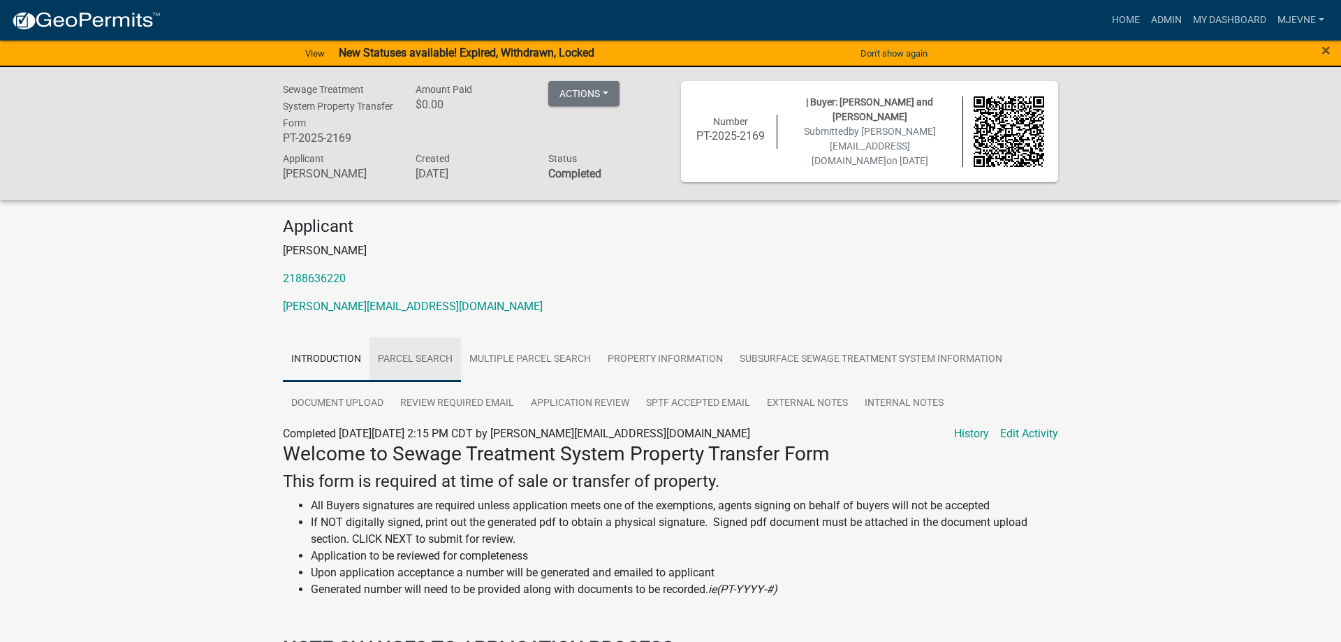
click at [432, 368] on link "Parcel search" at bounding box center [416, 359] width 92 height 45
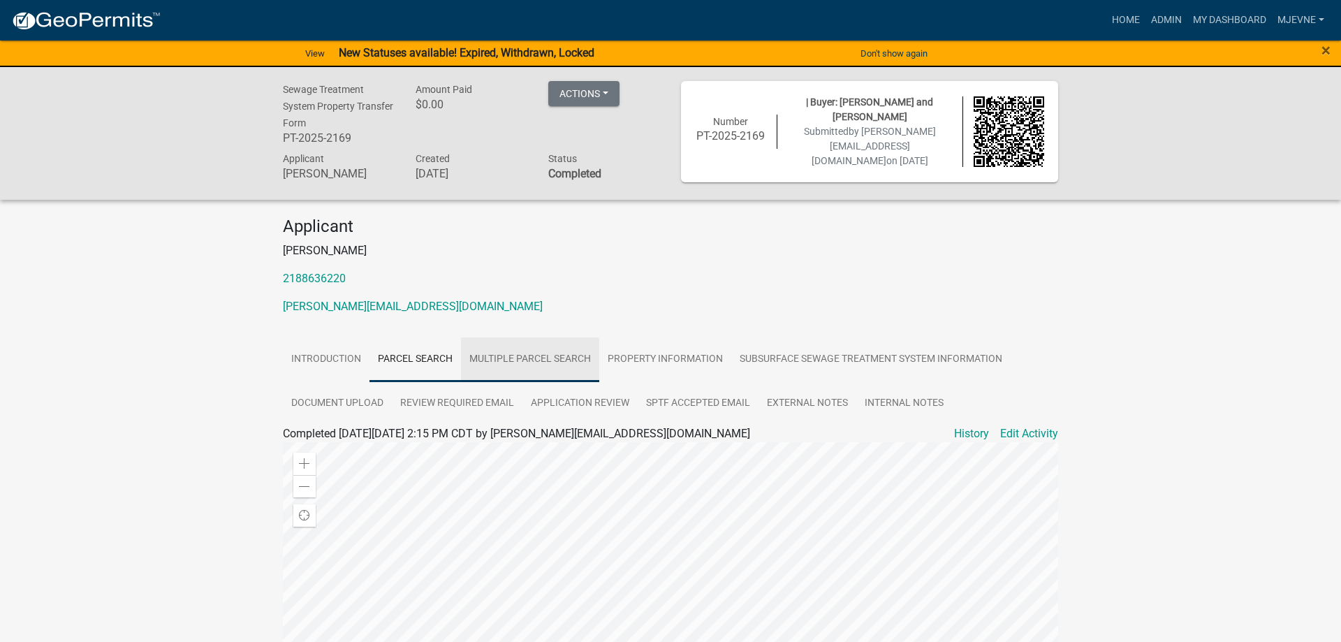
click at [555, 368] on link "Multiple Parcel Search" at bounding box center [530, 359] width 138 height 45
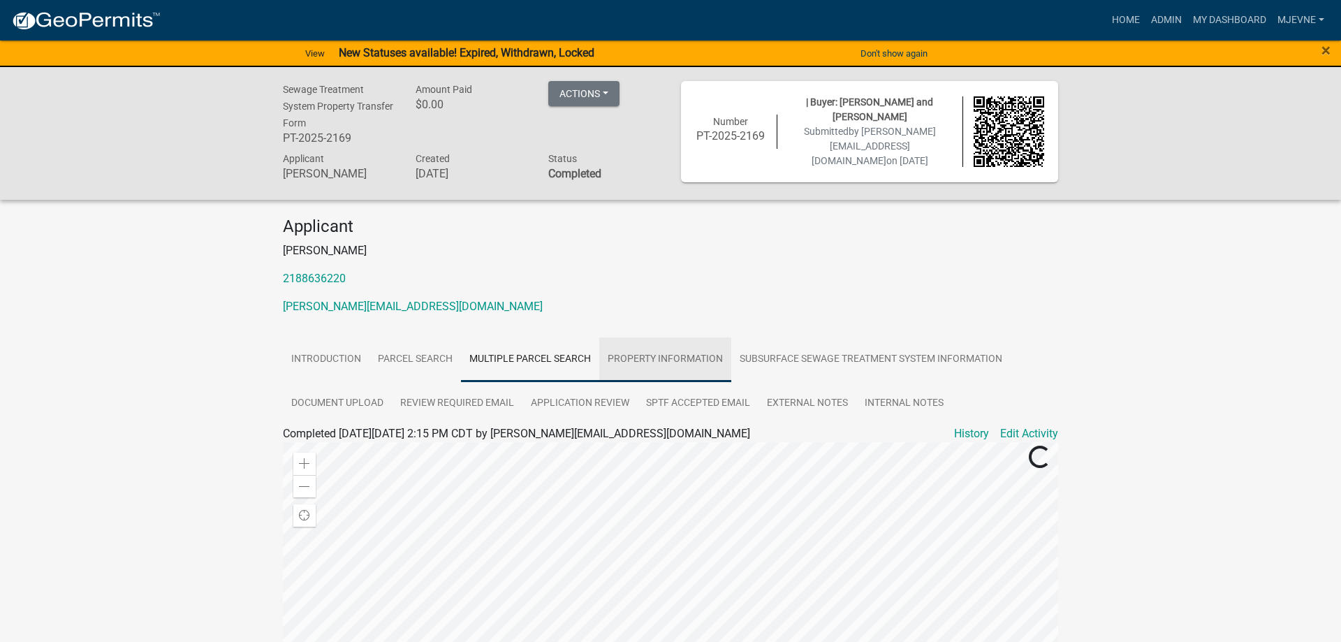
click at [688, 365] on link "Property Information" at bounding box center [665, 359] width 132 height 45
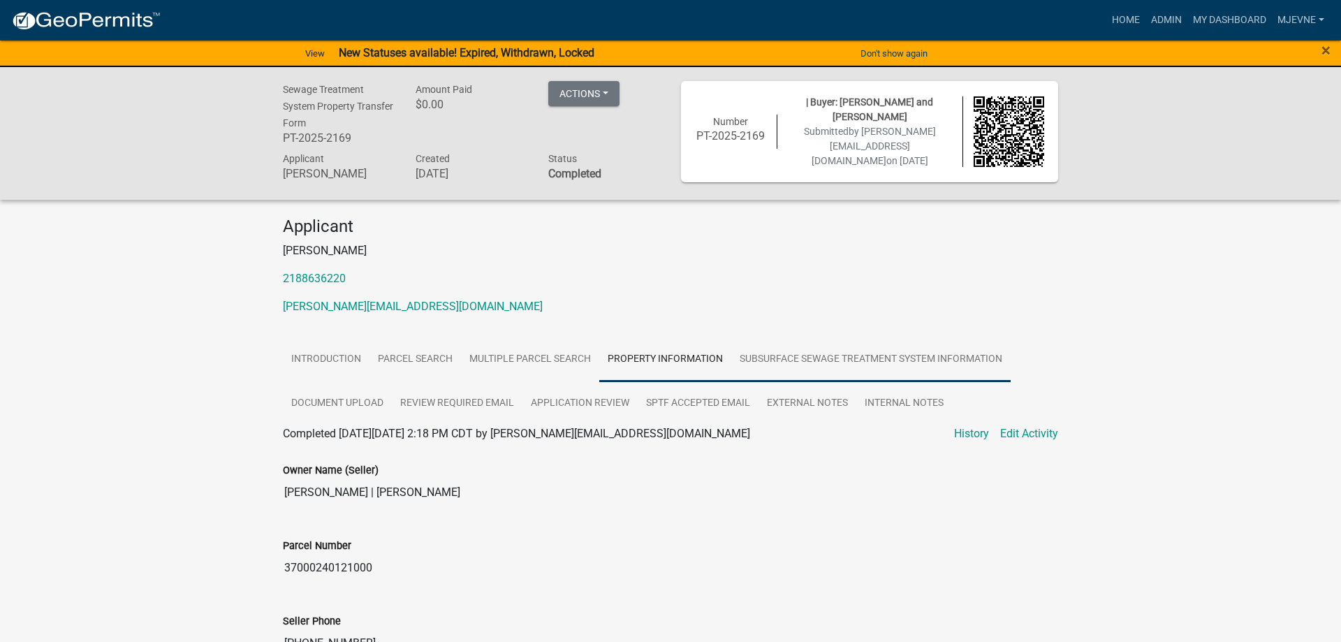
click at [813, 366] on link "Subsurface Sewage Treatment System Information" at bounding box center [870, 359] width 279 height 45
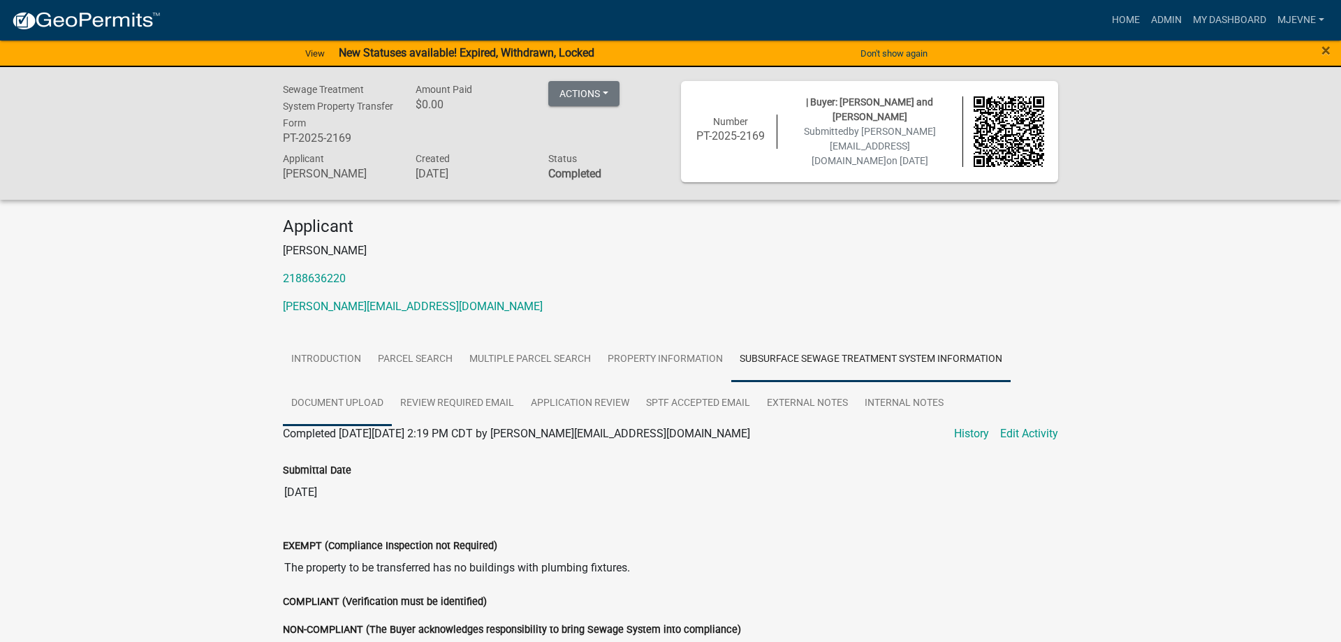
click at [326, 409] on link "Document Upload" at bounding box center [337, 403] width 109 height 45
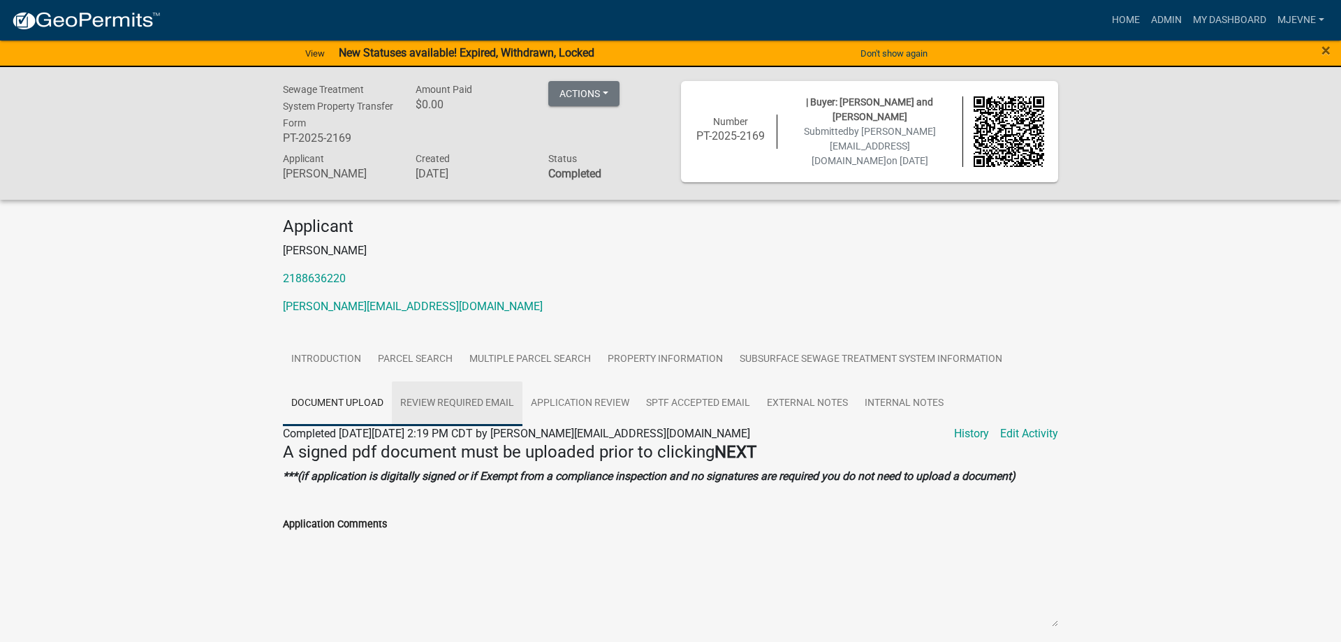
click at [464, 411] on link "Review Required Email" at bounding box center [457, 403] width 131 height 45
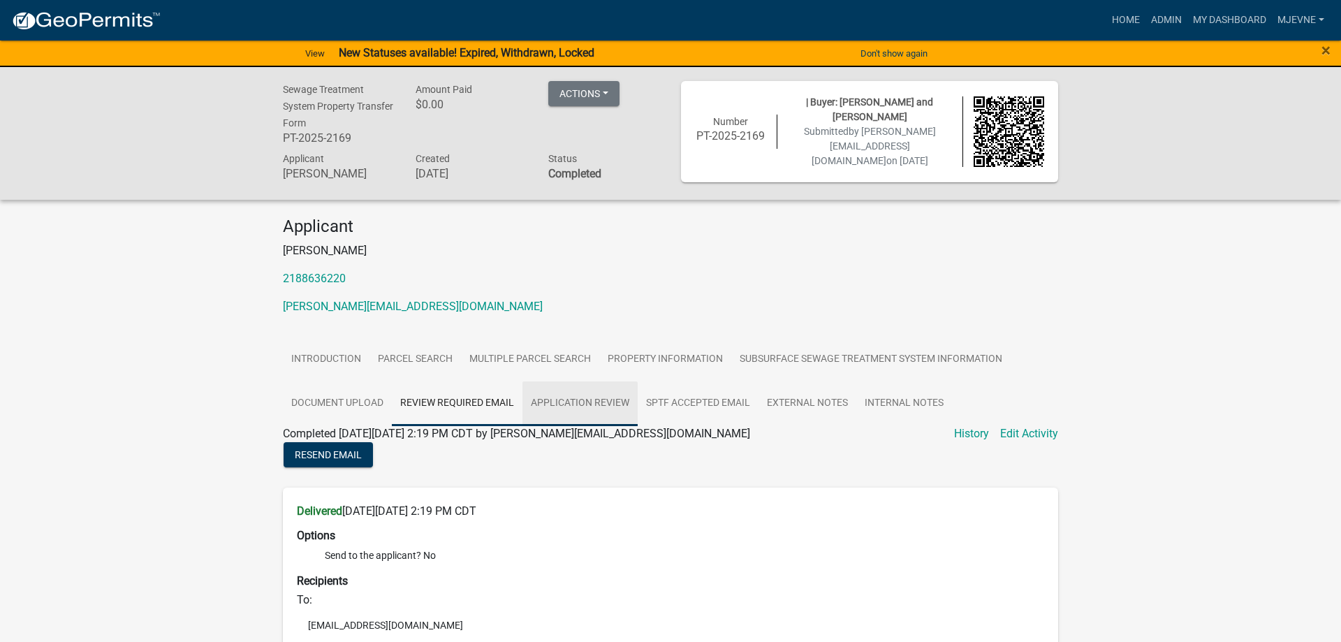
click at [587, 411] on link "Application Review" at bounding box center [580, 403] width 115 height 45
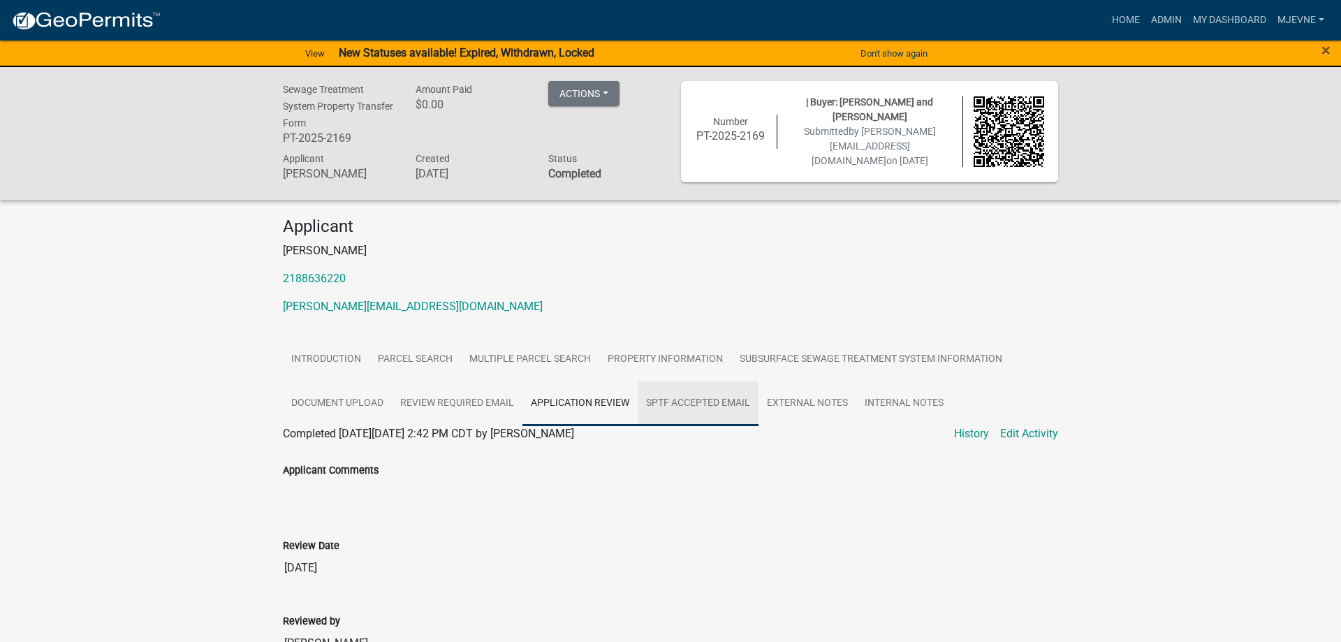
click at [704, 408] on link "SPTF Accepted Email" at bounding box center [698, 403] width 121 height 45
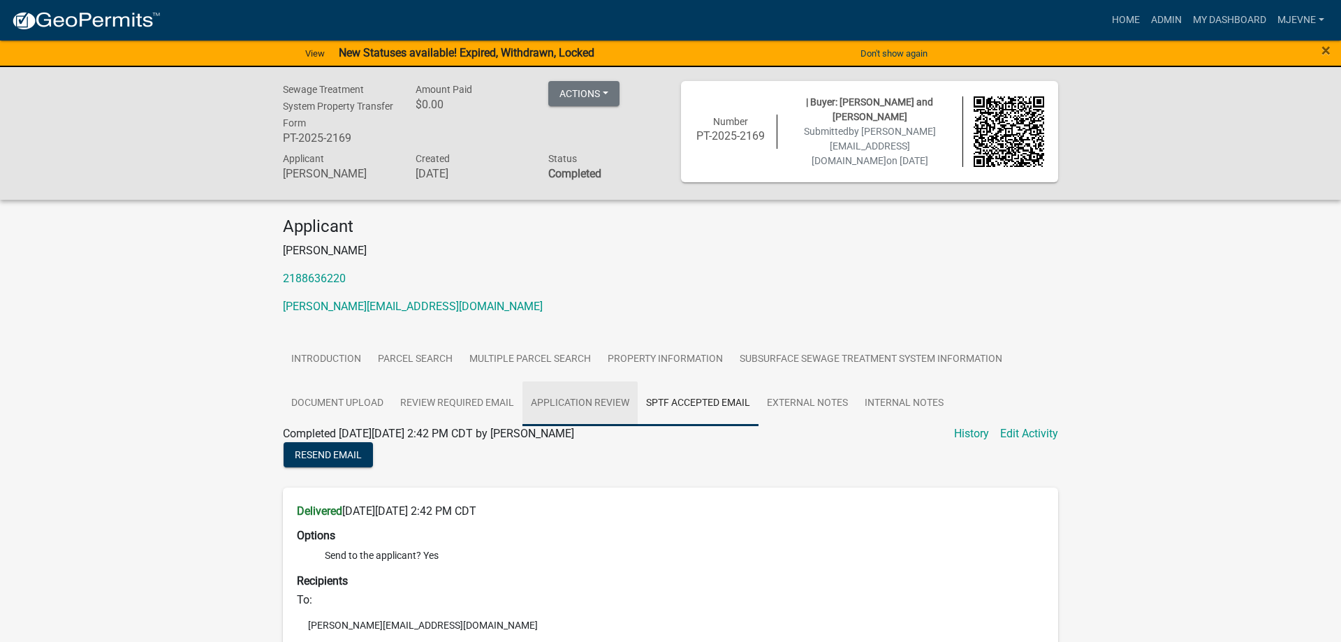
click at [581, 411] on link "Application Review" at bounding box center [580, 403] width 115 height 45
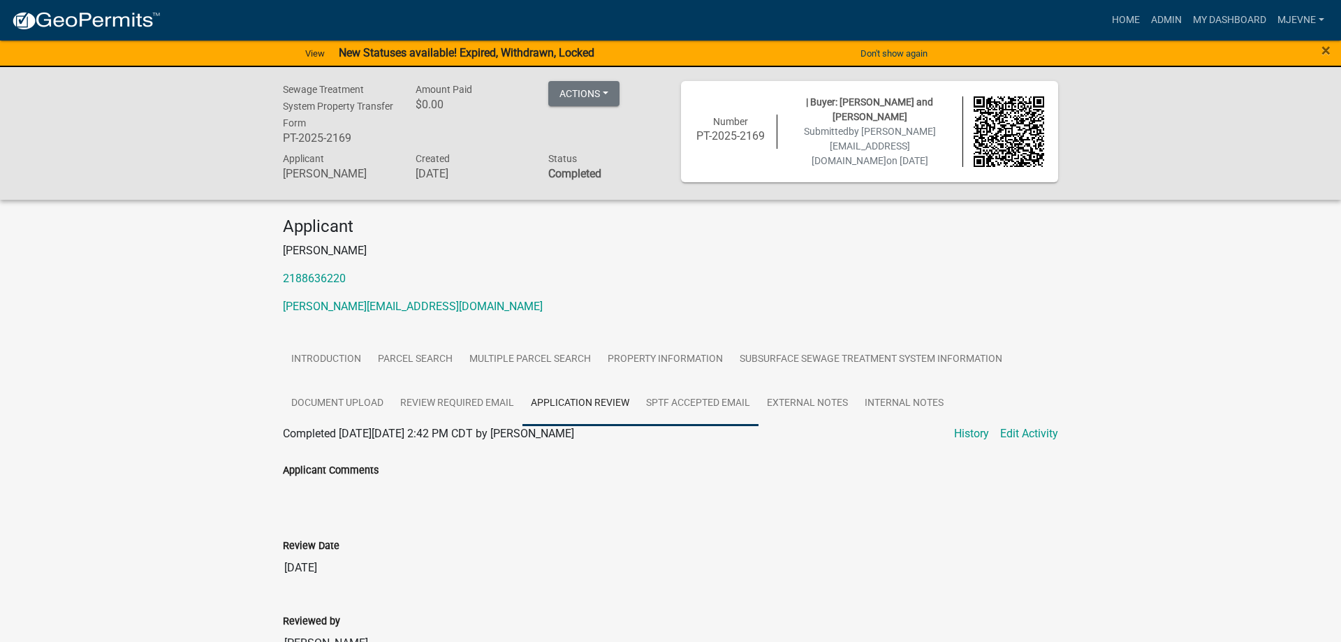
click at [730, 412] on link "SPTF Accepted Email" at bounding box center [698, 403] width 121 height 45
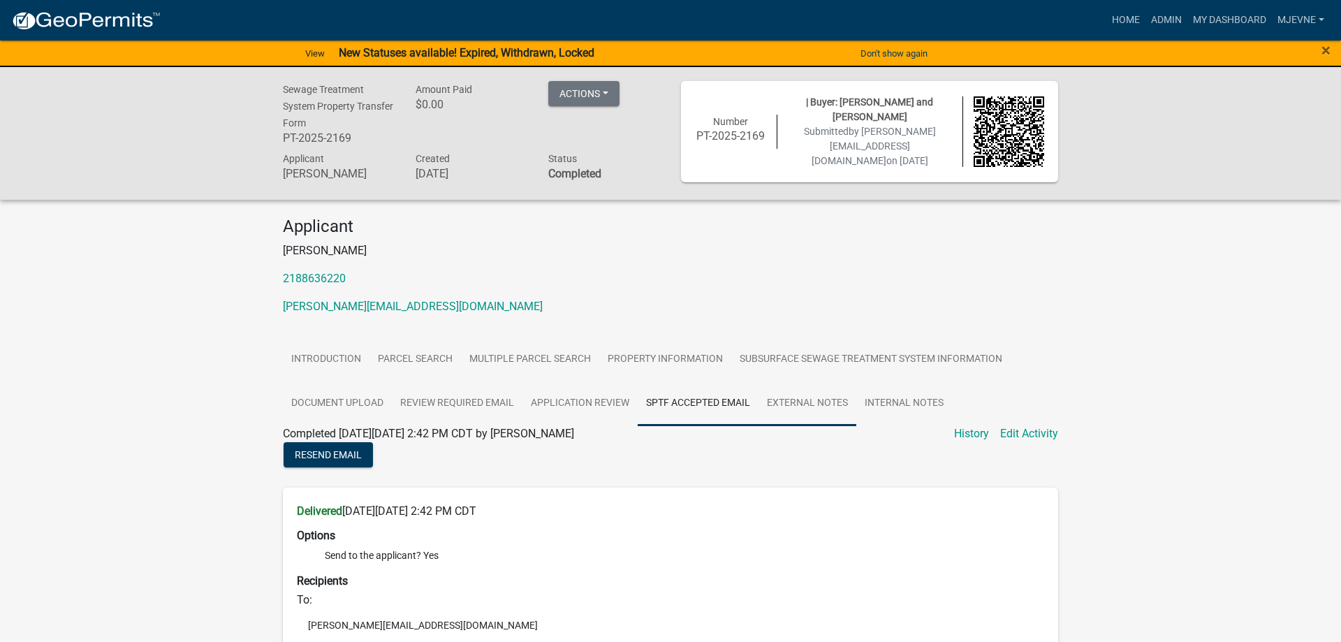
click at [816, 409] on link "External Notes" at bounding box center [808, 403] width 98 height 45
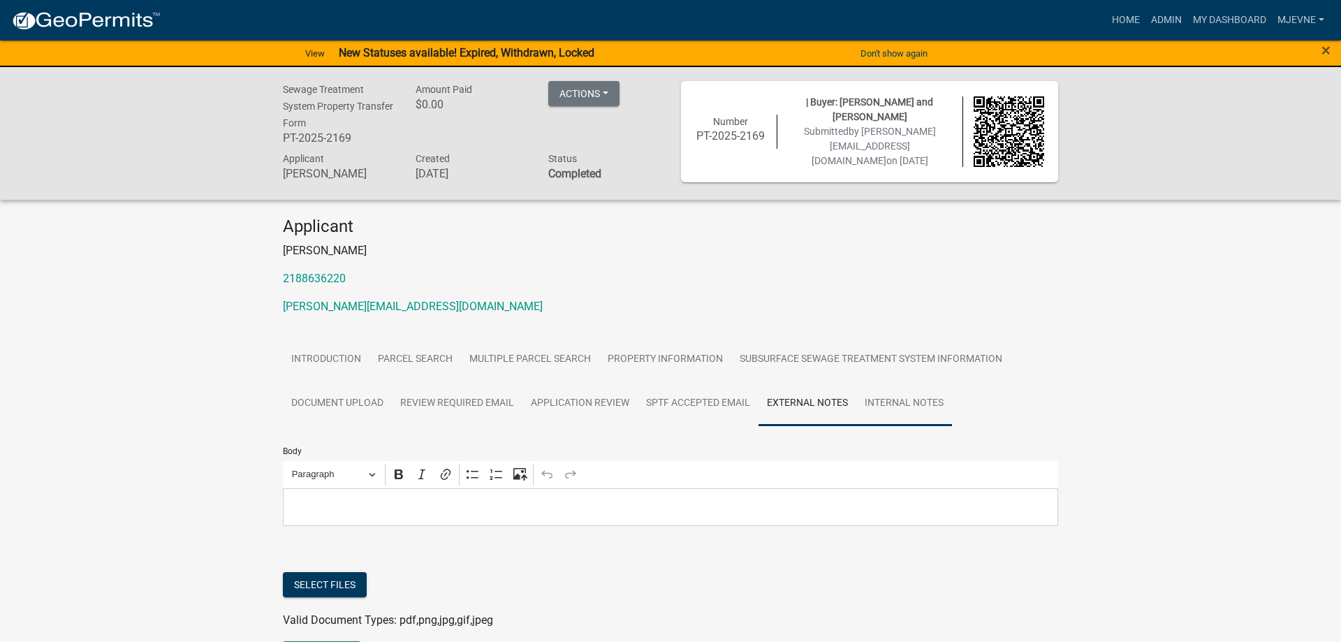
click at [895, 409] on link "Internal Notes" at bounding box center [904, 403] width 96 height 45
click at [335, 358] on link "Introduction" at bounding box center [326, 359] width 87 height 45
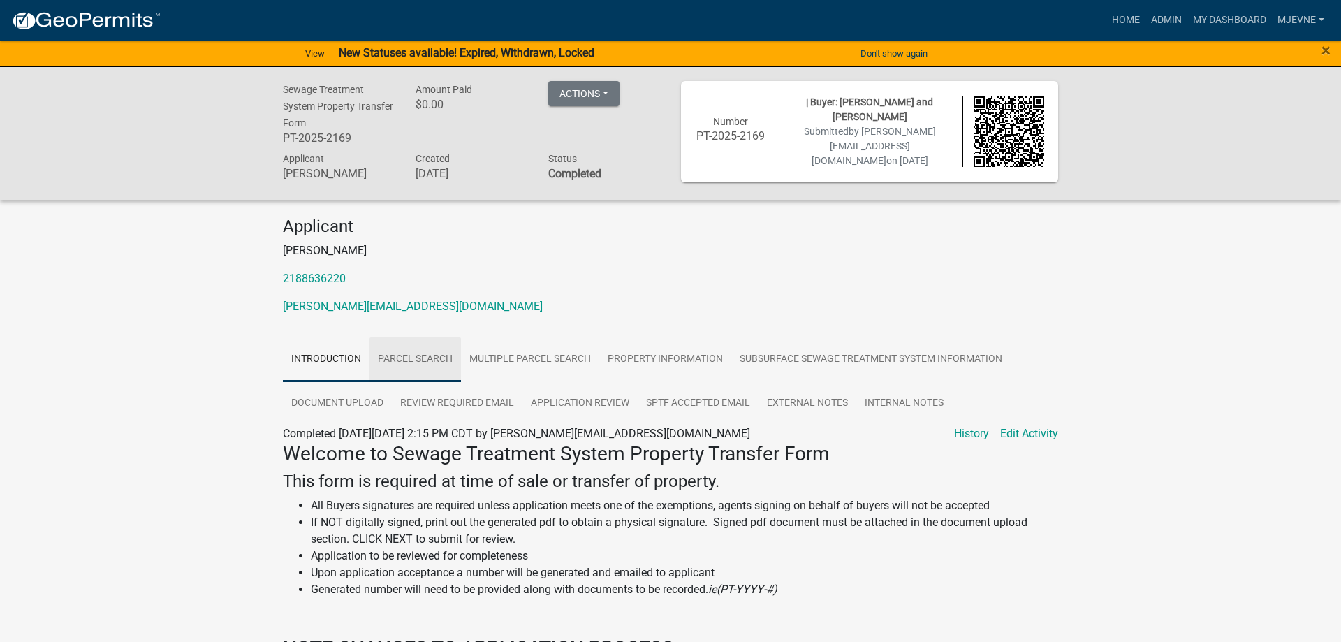
click at [424, 358] on link "Parcel search" at bounding box center [416, 359] width 92 height 45
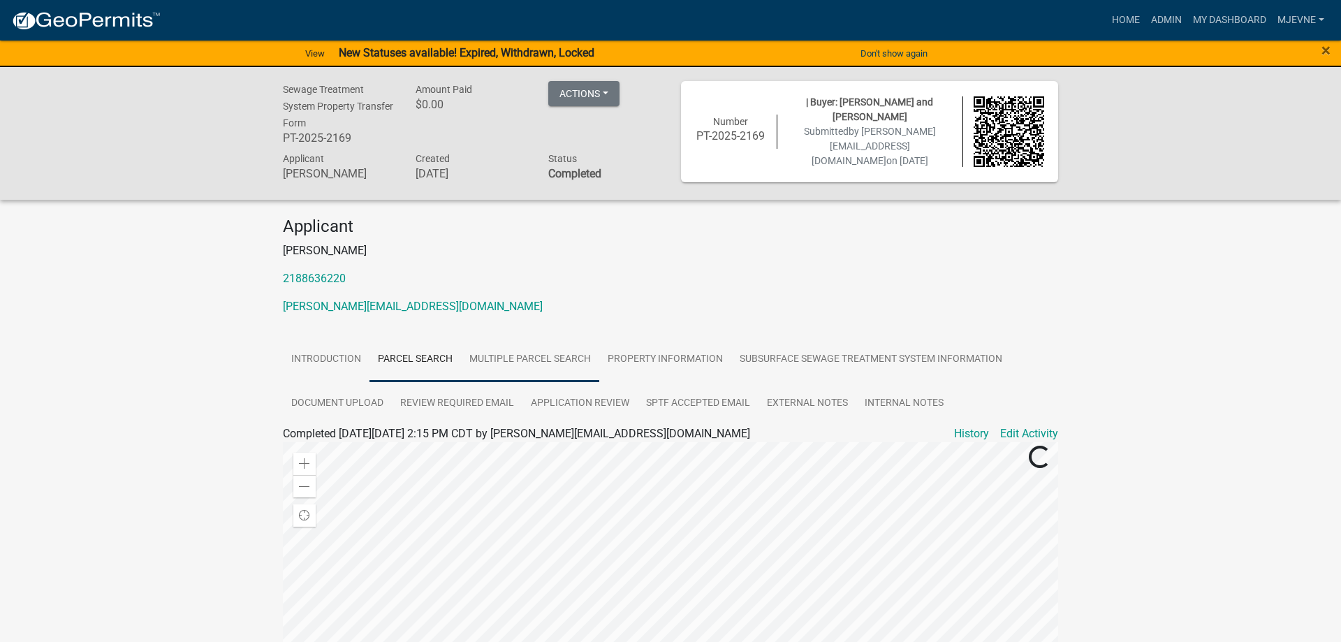
click at [513, 359] on link "Multiple Parcel Search" at bounding box center [530, 359] width 138 height 45
click at [656, 363] on link "Property Information" at bounding box center [665, 359] width 132 height 45
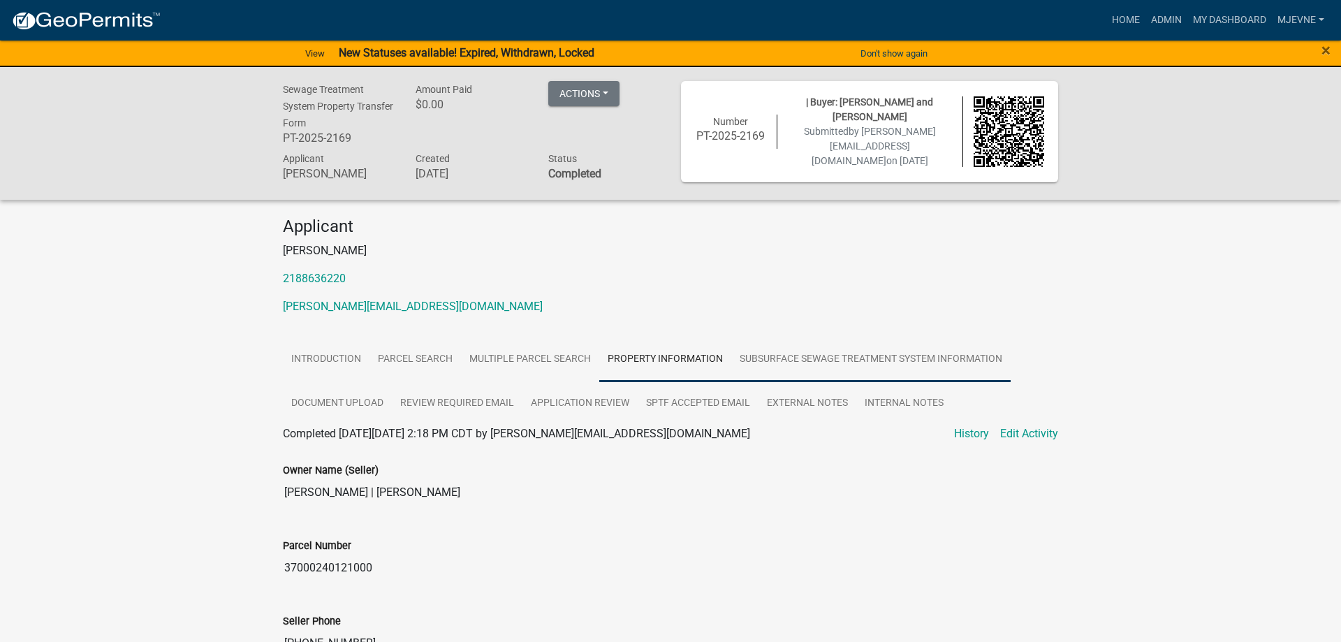
click at [824, 355] on link "Subsurface Sewage Treatment System Information" at bounding box center [870, 359] width 279 height 45
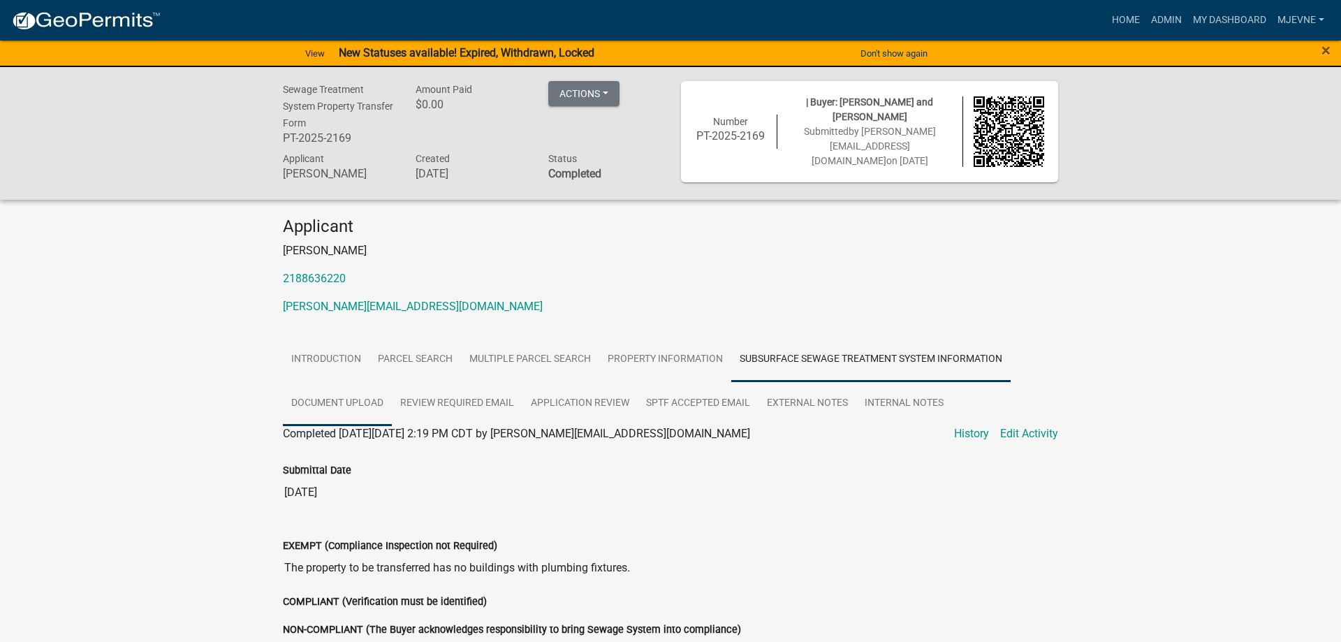
click at [339, 407] on link "Document Upload" at bounding box center [337, 403] width 109 height 45
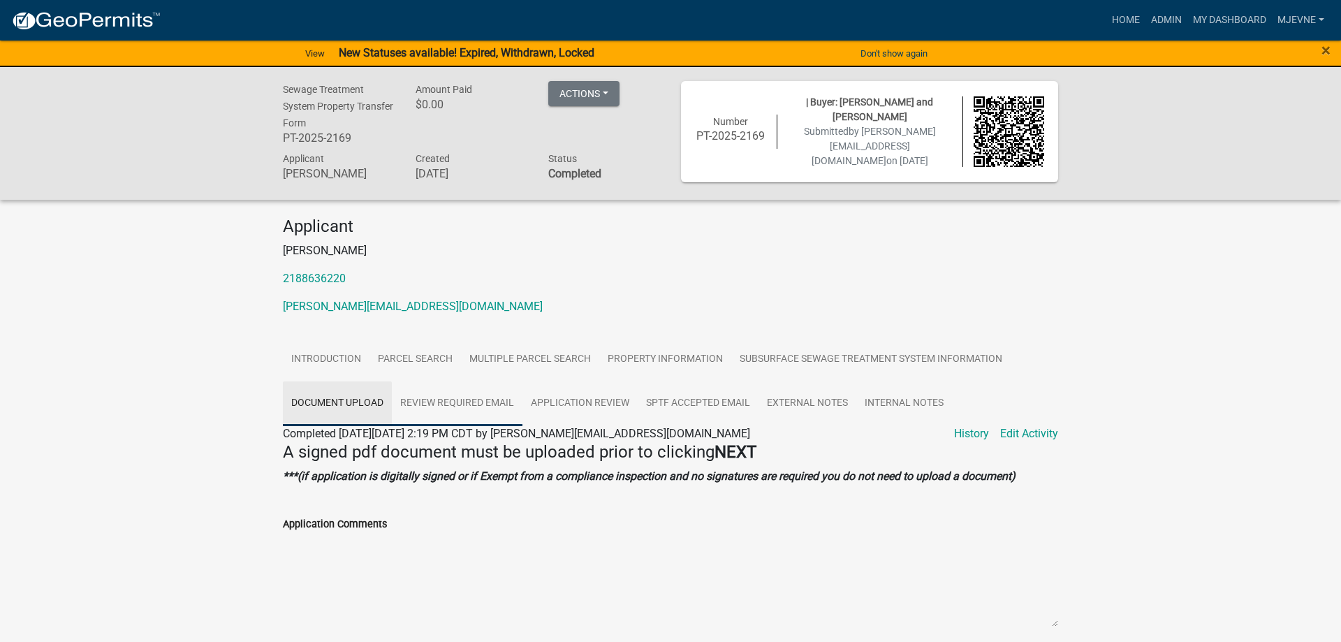
click at [462, 409] on link "Review Required Email" at bounding box center [457, 403] width 131 height 45
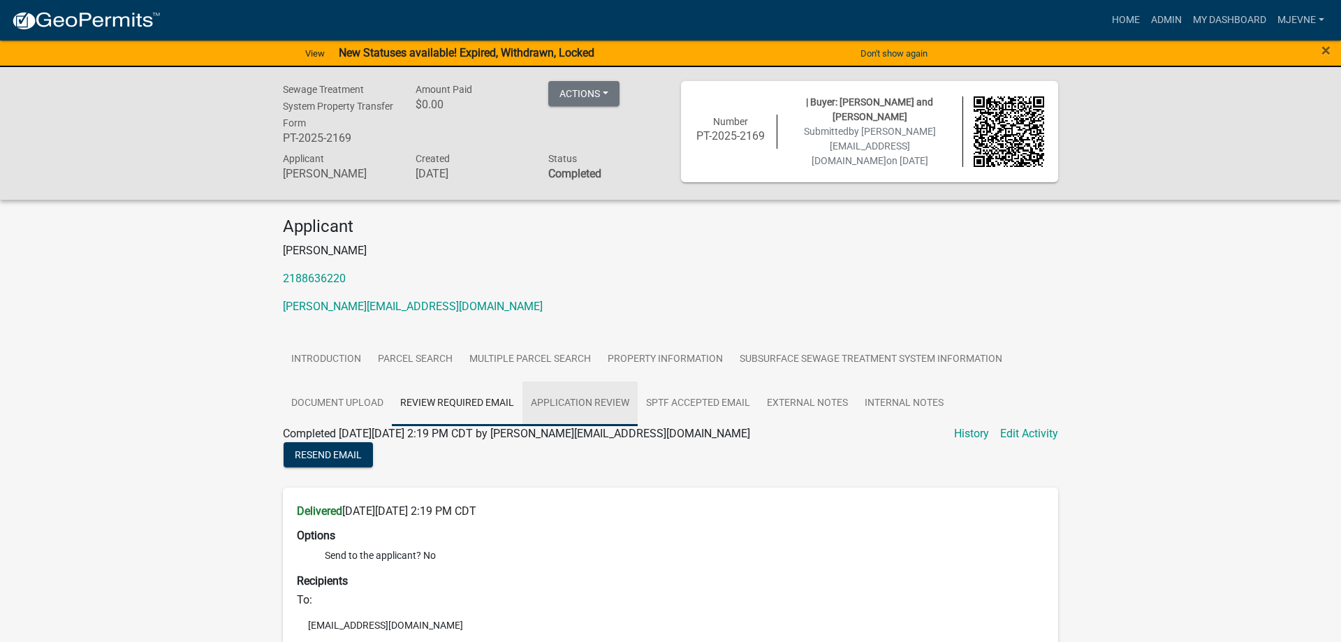
click at [578, 403] on link "Application Review" at bounding box center [580, 403] width 115 height 45
